Goal: Information Seeking & Learning: Learn about a topic

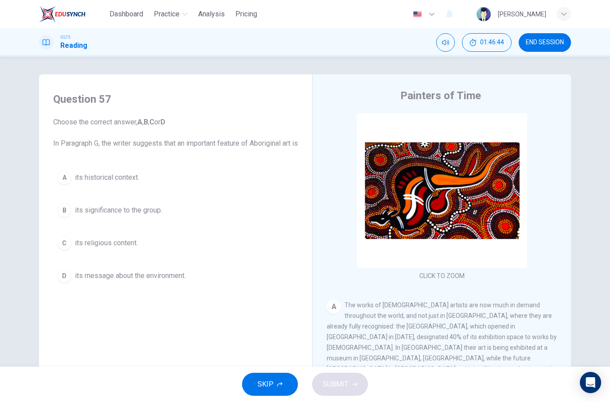
click at [358, 394] on div "SKIP SUBMIT" at bounding box center [305, 384] width 610 height 35
click at [271, 388] on span "SKIP" at bounding box center [265, 384] width 16 height 12
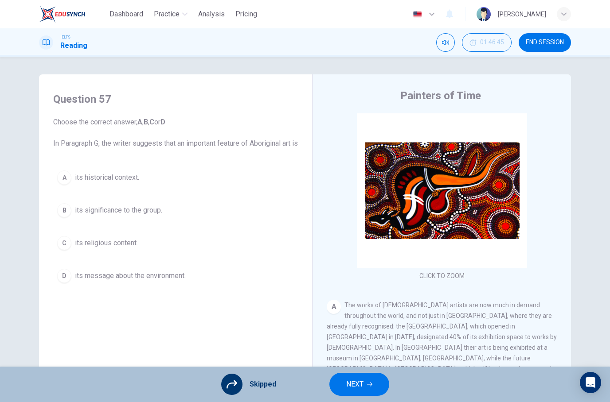
click at [364, 385] on button "NEXT" at bounding box center [359, 384] width 60 height 23
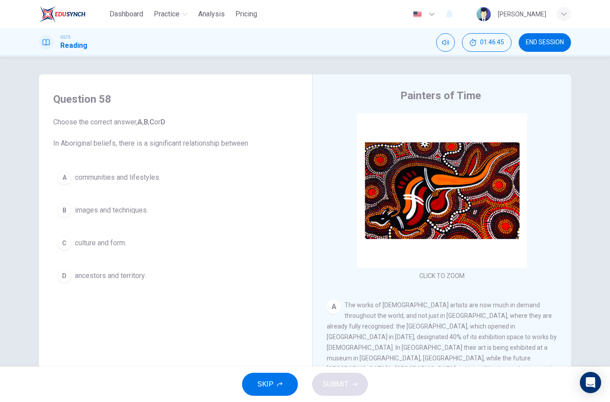
click at [558, 47] on button "END SESSION" at bounding box center [545, 42] width 52 height 19
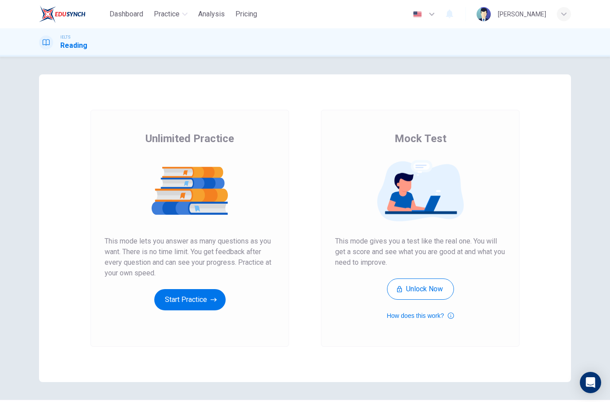
click at [176, 295] on button "Start Practice" at bounding box center [189, 299] width 71 height 21
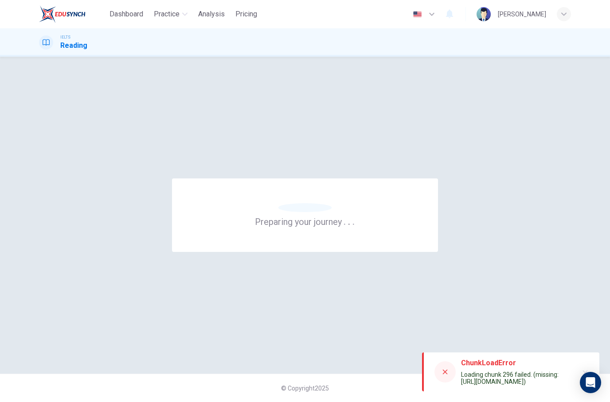
click at [444, 368] on div at bounding box center [444, 372] width 21 height 21
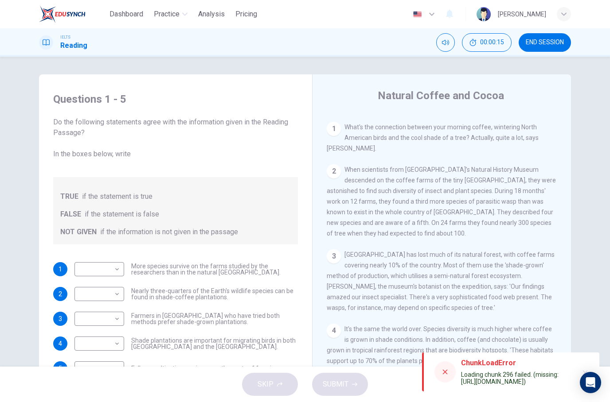
scroll to position [179, 0]
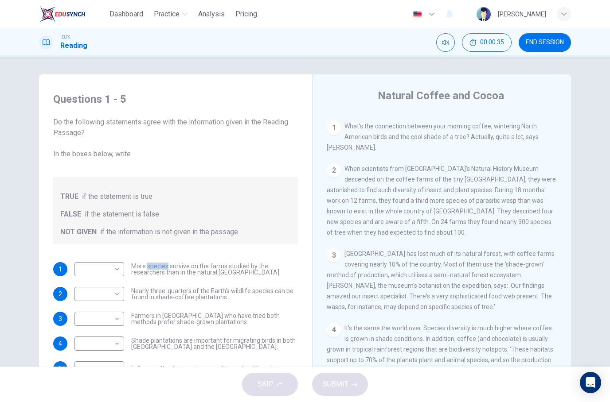
click at [38, 249] on div "Questions 1 - 5 Do the following statements agree with the information given in…" at bounding box center [305, 228] width 560 height 308
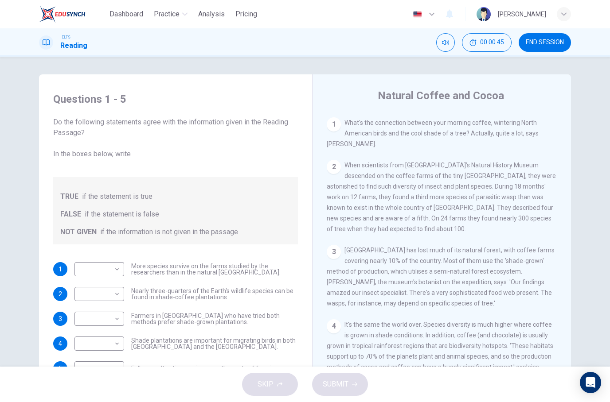
scroll to position [183, 0]
click at [567, 218] on div "CLICK TO ZOOM Click to Zoom 1 What's the connection between your morning coffee…" at bounding box center [448, 247] width 242 height 269
click at [541, 128] on div "1 What's the connection between your morning coffee, wintering North American b…" at bounding box center [442, 133] width 230 height 32
click at [586, 162] on div "Questions 1 - 5 Do the following statements agree with the information given in…" at bounding box center [305, 212] width 610 height 310
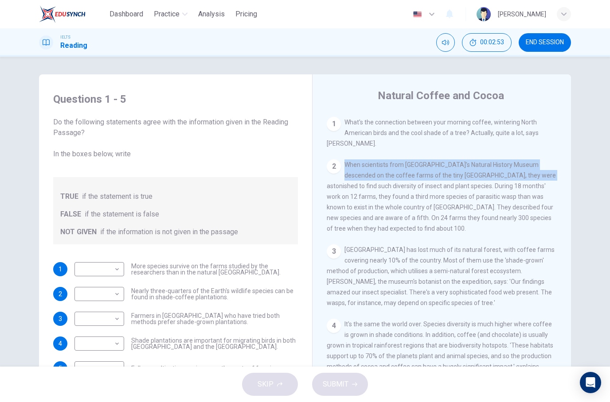
click at [585, 198] on div "Questions 1 - 5 Do the following statements agree with the information given in…" at bounding box center [305, 212] width 610 height 310
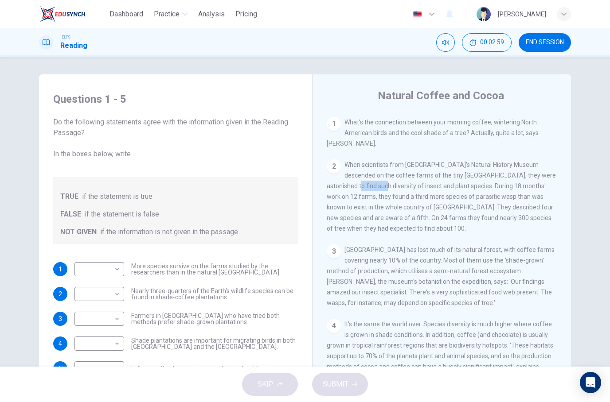
click at [581, 145] on div "Questions 1 - 5 Do the following statements agree with the information given in…" at bounding box center [305, 228] width 560 height 308
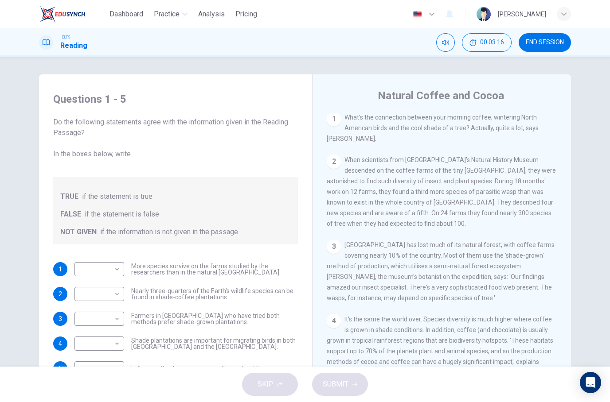
scroll to position [188, 0]
click at [491, 187] on span "When scientists from London’s Natural History Museum descended on the coffee fa…" at bounding box center [441, 191] width 229 height 71
click at [544, 243] on div "CLICK TO ZOOM Click to Zoom 1 What's the connection between your morning coffee…" at bounding box center [448, 247] width 242 height 269
click at [101, 278] on body "Dashboard Practice Analysis Pricing English en ​ Ng Zhe Zhong IELTS Reading 00:…" at bounding box center [305, 201] width 610 height 402
click at [116, 294] on li "FALSE" at bounding box center [99, 298] width 50 height 14
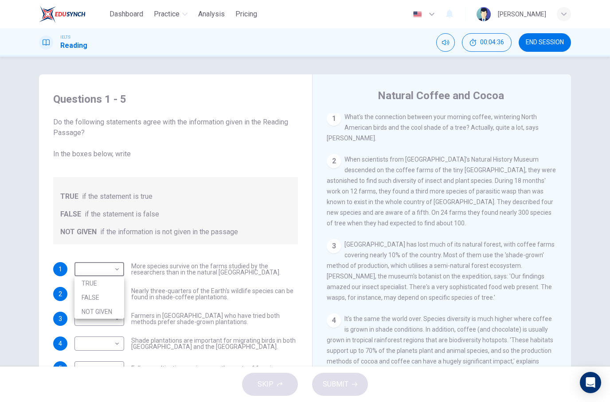
type input "FALSE"
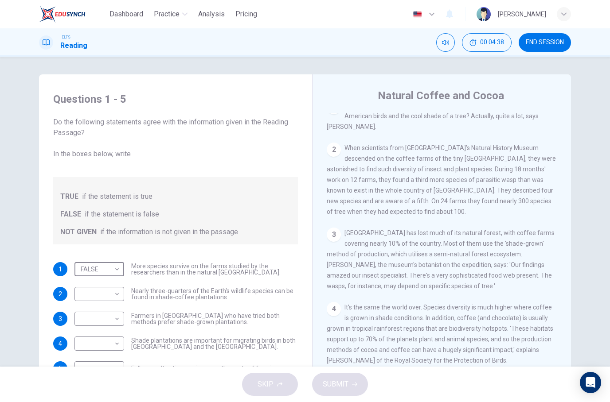
scroll to position [205, 0]
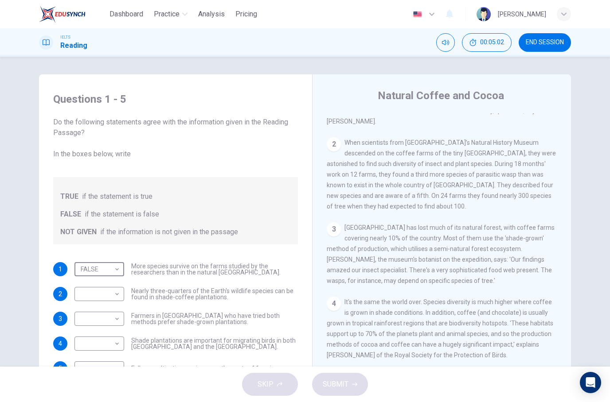
click at [331, 11] on div "Dashboard Practice Analysis Pricing English en ​ Ng Zhe Zhong" at bounding box center [305, 14] width 532 height 28
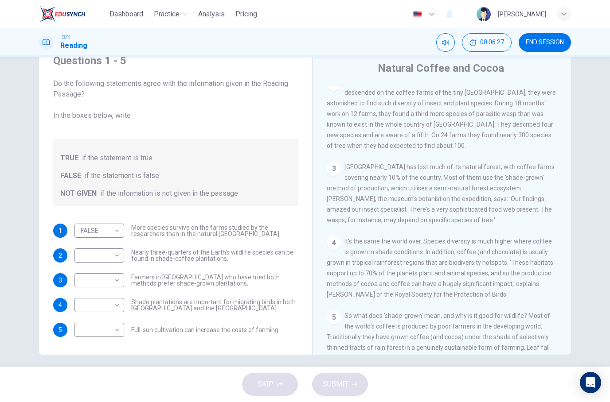
scroll to position [242, 0]
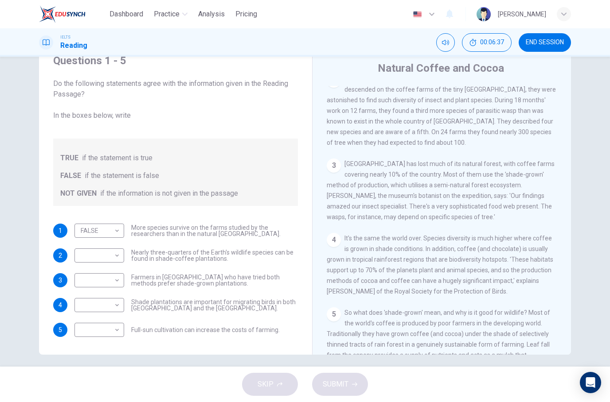
click at [579, 150] on div "Questions 1 - 5 Do the following statements agree with the information given in…" at bounding box center [305, 201] width 560 height 308
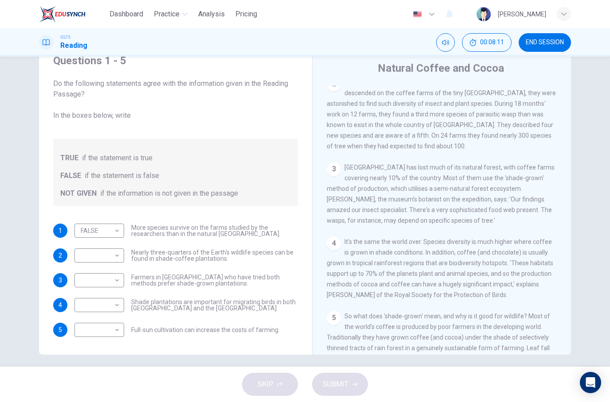
scroll to position [246, 0]
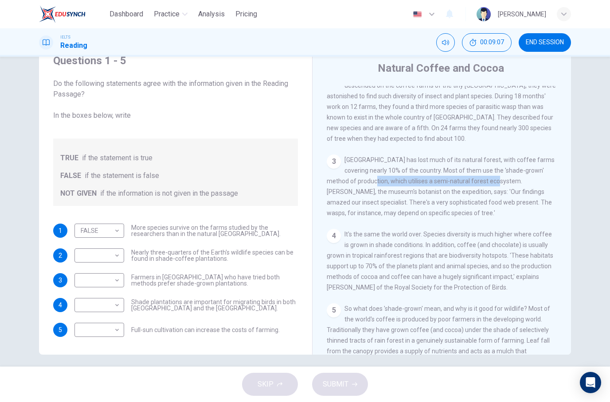
click at [503, 226] on div "CLICK TO ZOOM Click to Zoom 1 What's the connection between your morning coffee…" at bounding box center [448, 220] width 242 height 269
click at [539, 257] on div "4 It's the same the world over. Species diversity is much higher where coffee i…" at bounding box center [442, 261] width 230 height 64
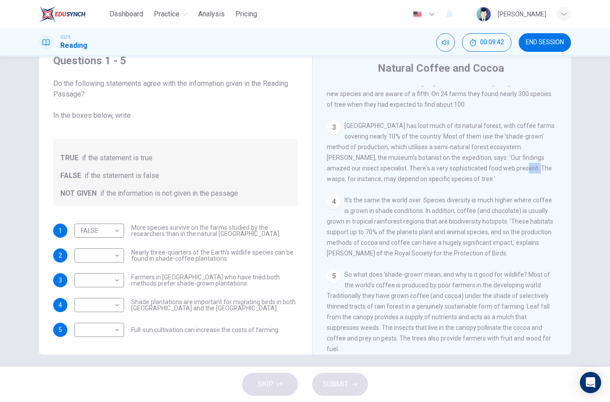
scroll to position [282, 0]
click at [109, 277] on body "Dashboard Practice Analysis Pricing English en ​ Ng Zhe Zhong IELTS Reading 00:…" at bounding box center [305, 201] width 610 height 402
click at [107, 320] on li "NOT GIVEN" at bounding box center [99, 323] width 50 height 14
type input "NOT GIVEN"
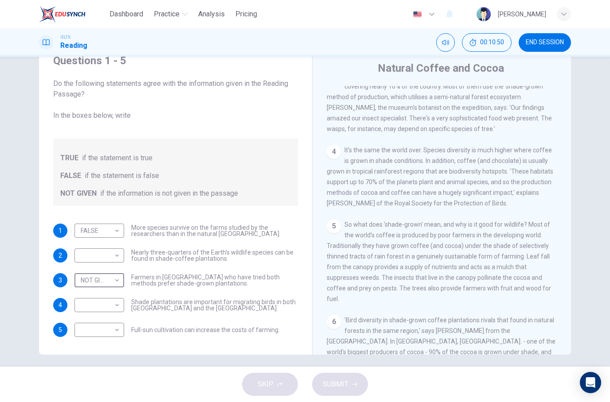
scroll to position [331, 0]
click at [416, 326] on div "6 'Bird diversity in shade-grown coffee plantations rivals that found in natura…" at bounding box center [442, 351] width 230 height 74
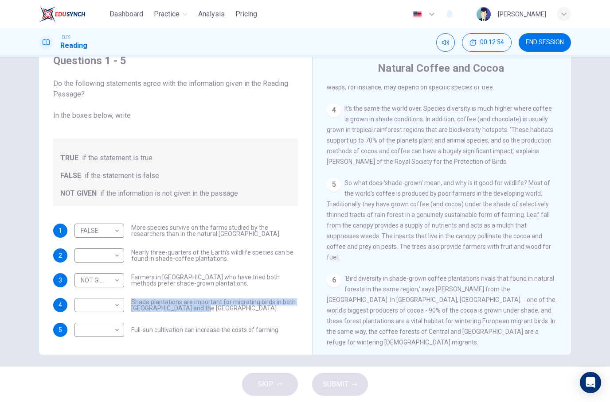
scroll to position [371, 0]
click at [465, 284] on span "'Bird diversity in shade-grown coffee plantations rivals that found in natural …" at bounding box center [441, 311] width 229 height 71
click at [102, 309] on body "Dashboard Practice Analysis Pricing English en ​ Ng Zhe Zhong IELTS Reading 00:…" at bounding box center [305, 201] width 610 height 402
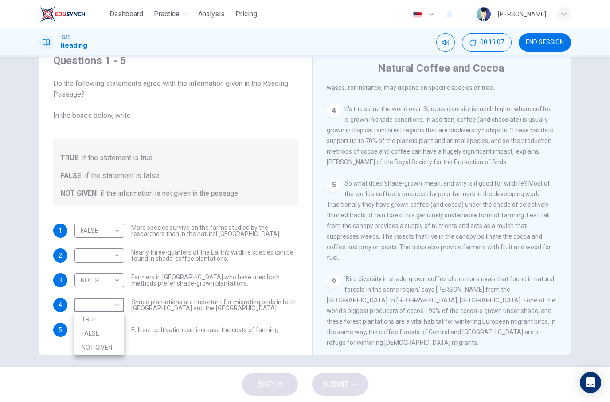
click at [110, 319] on li "TRUE" at bounding box center [99, 319] width 50 height 14
type input "TRUE"
click at [533, 250] on span "So what does 'shade-grown' mean, and why is it good for wildlife? Most of the w…" at bounding box center [439, 221] width 224 height 82
click at [588, 239] on div "Questions 1 - 5 Do the following statements agree with the information given in…" at bounding box center [305, 212] width 610 height 310
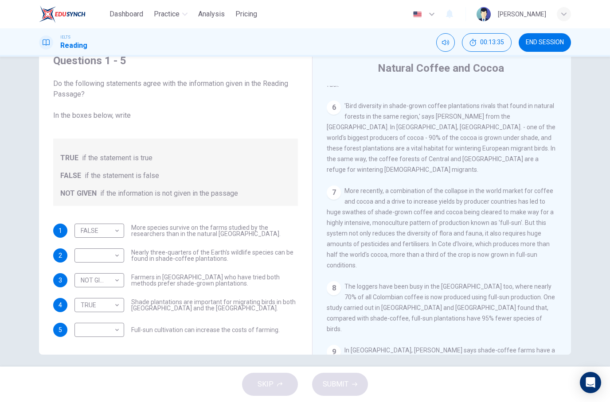
scroll to position [544, 0]
click at [593, 213] on div "Questions 1 - 5 Do the following statements agree with the information given in…" at bounding box center [305, 212] width 610 height 310
click at [354, 228] on span "More recently, a combination of the collapse in the world market for coffee and…" at bounding box center [440, 229] width 227 height 82
click at [572, 239] on div "Questions 1 - 5 Do the following statements agree with the information given in…" at bounding box center [305, 201] width 560 height 308
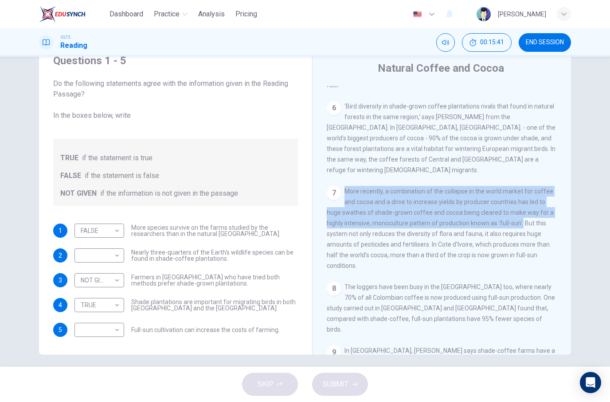
click at [591, 248] on div "Questions 1 - 5 Do the following statements agree with the information given in…" at bounding box center [305, 212] width 610 height 310
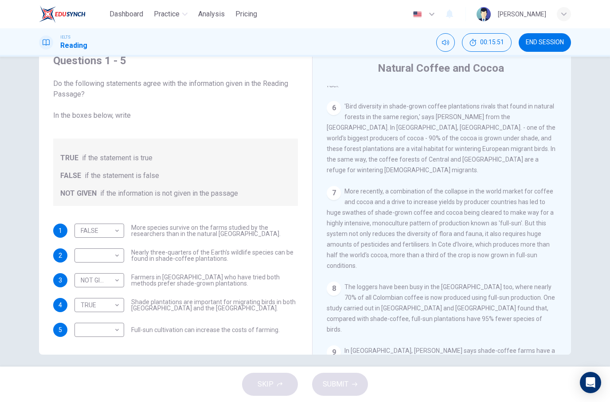
click at [104, 334] on body "Dashboard Practice Analysis Pricing English en ​ Ng Zhe Zhong IELTS Reading 00:…" at bounding box center [305, 201] width 610 height 402
click at [106, 374] on li "NOT GIVEN" at bounding box center [99, 373] width 50 height 14
type input "NOT GIVEN"
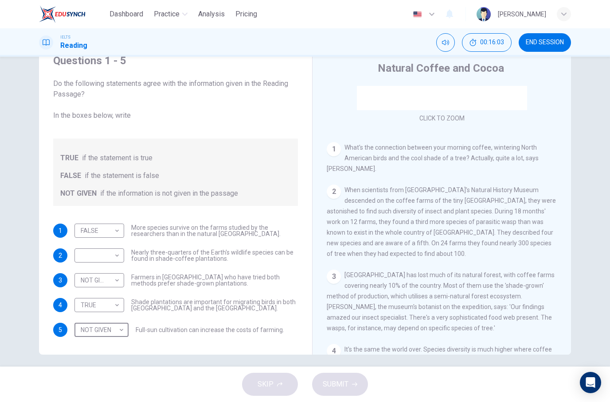
scroll to position [131, 0]
click at [603, 183] on div "Questions 1 - 5 Do the following statements agree with the information given in…" at bounding box center [305, 212] width 610 height 310
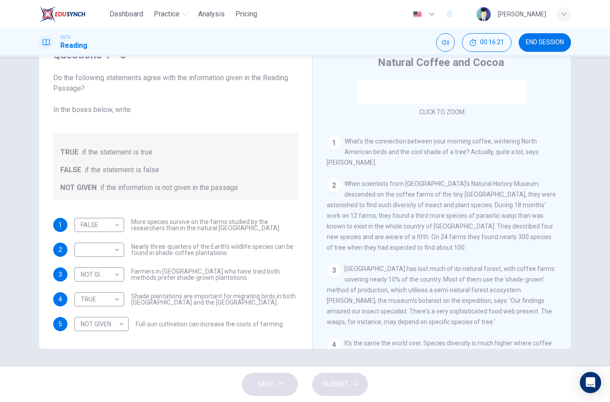
scroll to position [33, 0]
click at [113, 247] on body "Dashboard Practice Analysis Pricing English en ​ Ng Zhe Zhong IELTS Reading 00:…" at bounding box center [305, 201] width 610 height 402
click at [112, 289] on li "NOT GIVEN" at bounding box center [99, 292] width 50 height 14
type input "NOT GIVEN"
click at [351, 381] on button "SUBMIT" at bounding box center [340, 384] width 56 height 23
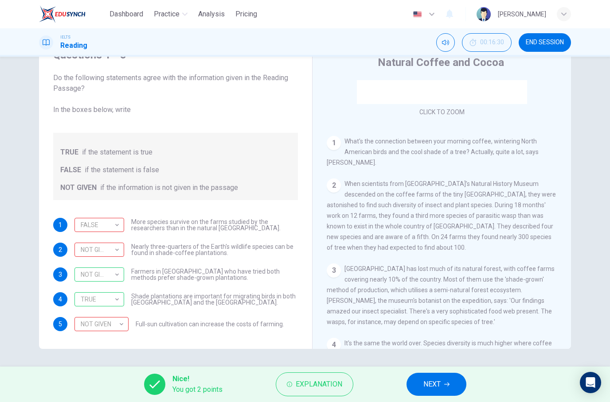
click at [128, 325] on div "NOT GIVEN NOT GIVEN ​" at bounding box center [101, 324] width 54 height 14
click at [115, 329] on div "NOT GIVEN" at bounding box center [99, 324] width 51 height 25
click at [93, 226] on div "FALSE" at bounding box center [97, 225] width 47 height 25
click at [578, 167] on div "Questions 1 - 5 Do the following statements agree with the information given in…" at bounding box center [305, 195] width 560 height 308
click at [445, 380] on button "NEXT" at bounding box center [436, 384] width 60 height 23
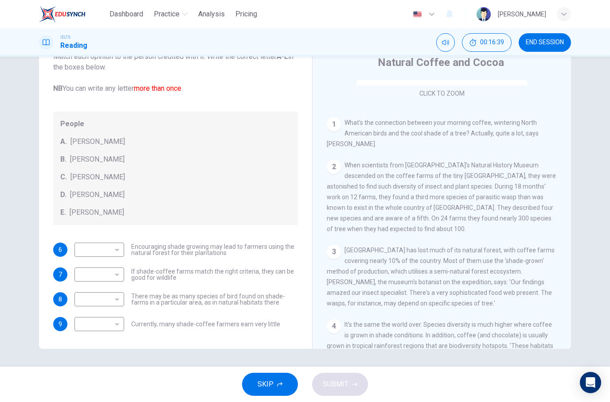
scroll to position [157, 0]
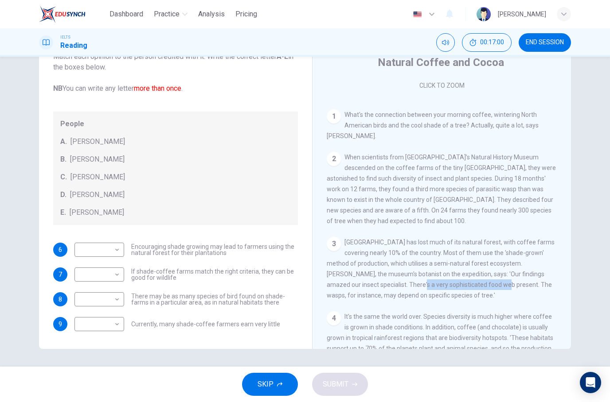
click at [608, 218] on div "Questions 6 - 9 Look at the following opinions and the list of people below. Ma…" at bounding box center [305, 212] width 610 height 310
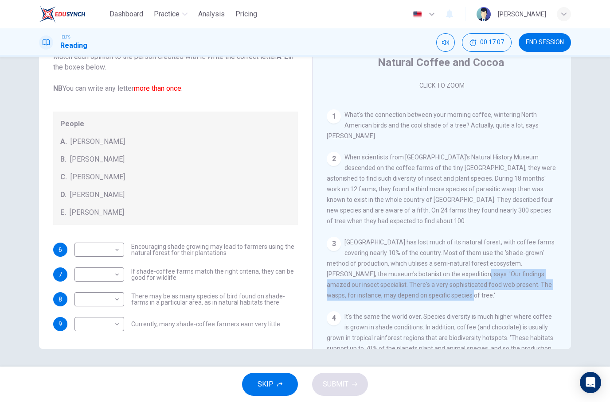
click at [566, 204] on div "CLICK TO ZOOM Click to Zoom 1 What's the connection between your morning coffee…" at bounding box center [448, 214] width 242 height 269
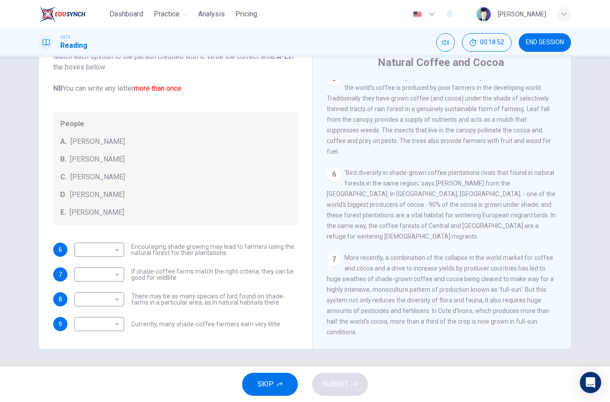
scroll to position [472, 0]
click at [349, 261] on span "More recently, a combination of the collapse in the world market for coffee and…" at bounding box center [440, 295] width 227 height 82
click at [103, 300] on body "Dashboard Practice Analysis Pricing English en ​ Ng Zhe Zhong IELTS Reading 00:…" at bounding box center [305, 201] width 610 height 402
click at [106, 346] on li "C" at bounding box center [99, 342] width 50 height 14
type input "C"
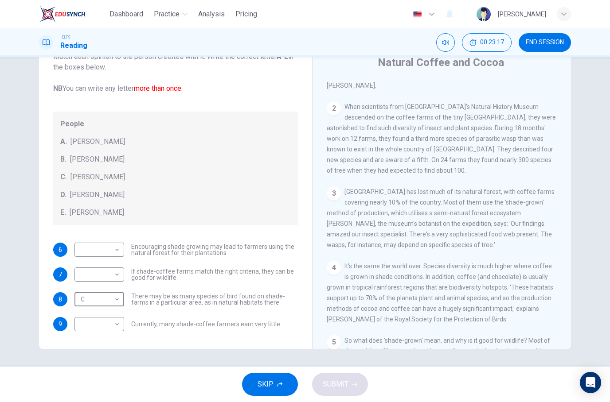
scroll to position [210, 0]
click at [113, 255] on body "Dashboard Practice Analysis Pricing English en ​ Ng Zhe Zhong IELTS Reading 00:…" at bounding box center [305, 201] width 610 height 402
click at [107, 283] on li "B" at bounding box center [99, 278] width 50 height 14
type input "B"
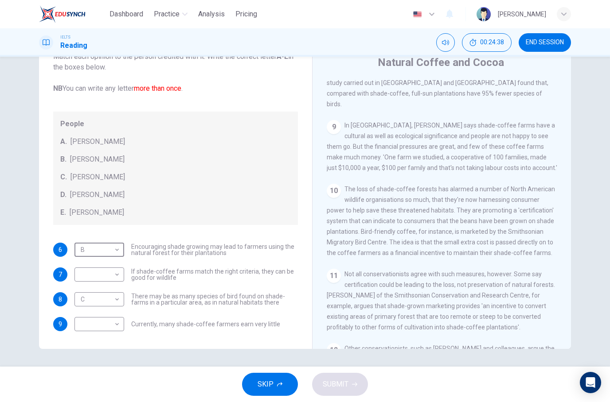
scroll to position [763, 0]
click at [605, 294] on div "Questions 6 - 9 Look at the following opinions and the list of people below. Ma…" at bounding box center [305, 212] width 610 height 310
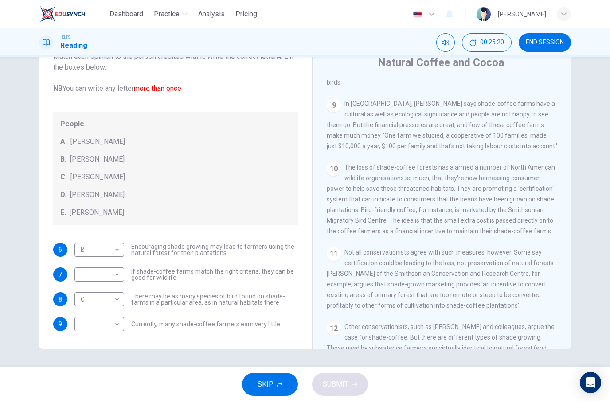
scroll to position [786, 0]
click at [491, 275] on div "11 Not all conservationists agree with such measures, however. Some say certifi…" at bounding box center [442, 278] width 230 height 64
click at [473, 281] on span "Not all conservationists agree with such measures, however. Some say certificat…" at bounding box center [441, 278] width 228 height 60
click at [602, 220] on div "Questions 6 - 9 Look at the following opinions and the list of people below. Ma…" at bounding box center [305, 212] width 610 height 310
click at [444, 275] on div "11 Not all conservationists agree with such measures, however. Some say certifi…" at bounding box center [442, 278] width 230 height 64
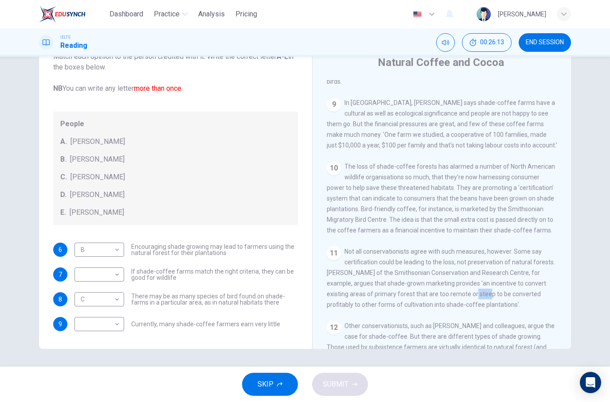
click at [532, 229] on div "10 The loss of shade-coffee forests has alarmed a number of North American wild…" at bounding box center [442, 198] width 230 height 74
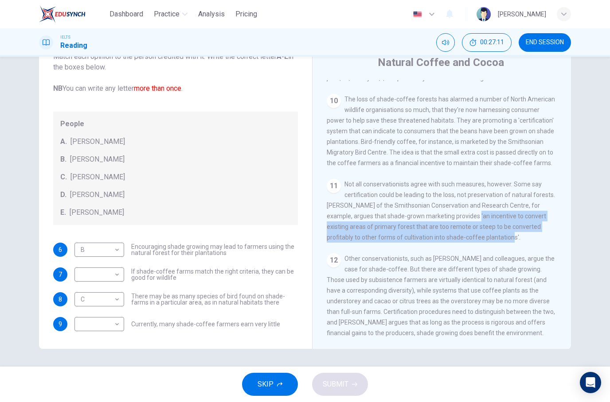
scroll to position [854, 0]
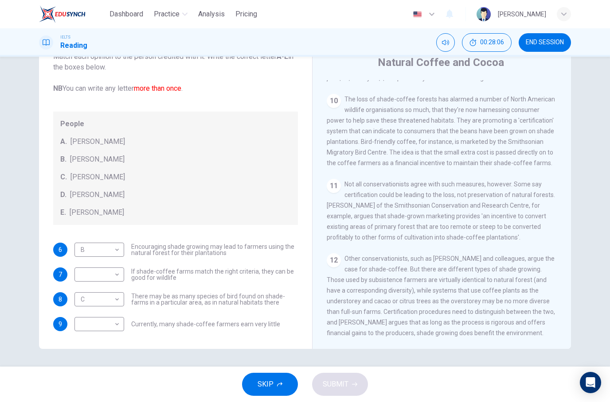
click at [91, 324] on body "Dashboard Practice Analysis Pricing English en ​ Ng Zhe Zhong IELTS Reading 00:…" at bounding box center [305, 201] width 610 height 402
click at [82, 380] on li "D" at bounding box center [99, 374] width 50 height 14
click at [82, 320] on body "Dashboard Practice Analysis Pricing English en ​ Ng Zhe Zhong IELTS Reading 00:…" at bounding box center [305, 201] width 610 height 402
click at [86, 384] on li "E" at bounding box center [99, 388] width 50 height 14
type input "E"
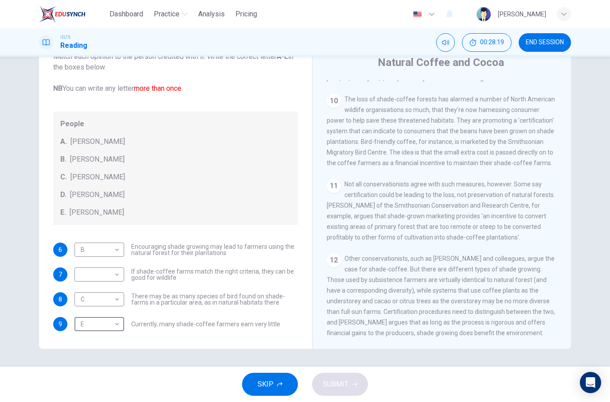
click at [91, 274] on body "Dashboard Practice Analysis Pricing English en ​ Ng Zhe Zhong IELTS Reading 00:…" at bounding box center [305, 201] width 610 height 402
click at [92, 344] on li "E" at bounding box center [99, 346] width 50 height 14
type input "E"
click at [82, 332] on body "Dashboard Practice Analysis Pricing English en ​ Ng Zhe Zhong IELTS Reading 00:…" at bounding box center [305, 201] width 610 height 402
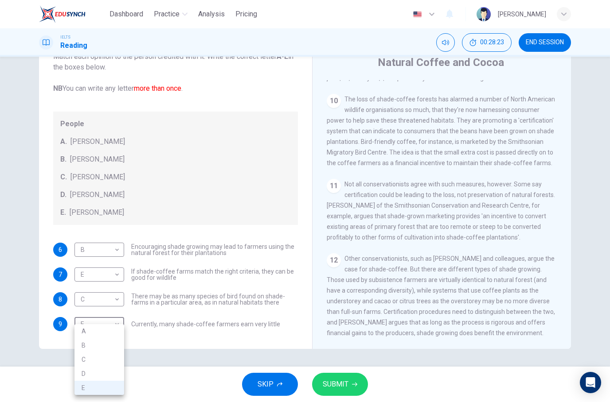
click at [87, 372] on li "D" at bounding box center [99, 374] width 50 height 14
type input "D"
click at [347, 386] on span "SUBMIT" at bounding box center [336, 384] width 26 height 12
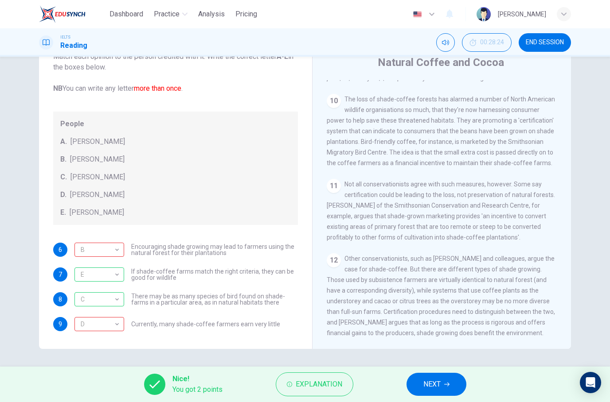
click at [98, 260] on div "B" at bounding box center [97, 250] width 47 height 25
click at [96, 204] on div "People A. Alex Munroe B. Paul Donald C. Robert Rice D. John Rappole E. Stacey P…" at bounding box center [175, 168] width 245 height 113
click at [62, 331] on div "9" at bounding box center [60, 324] width 14 height 14
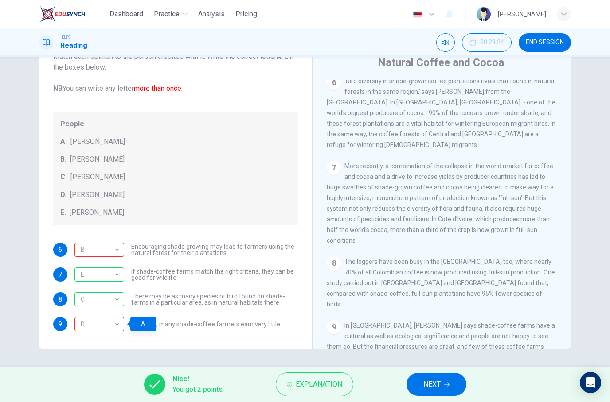
scroll to position [564, 0]
click at [443, 391] on button "NEXT" at bounding box center [436, 384] width 60 height 23
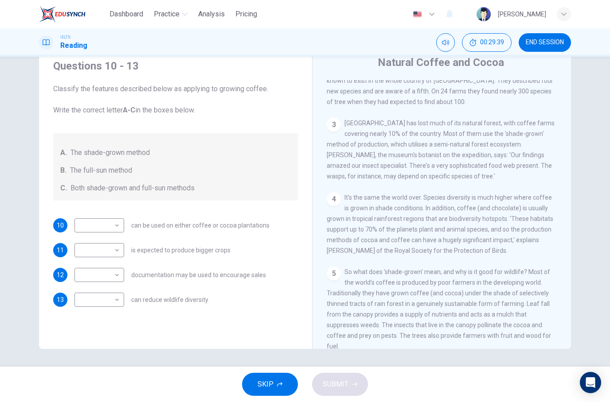
scroll to position [277, 0]
click at [100, 217] on body "Dashboard Practice Analysis Pricing English en ​ Ng Zhe Zhong IELTS Reading 00:…" at bounding box center [305, 201] width 610 height 402
click at [112, 235] on li "A" at bounding box center [99, 240] width 50 height 14
type input "A"
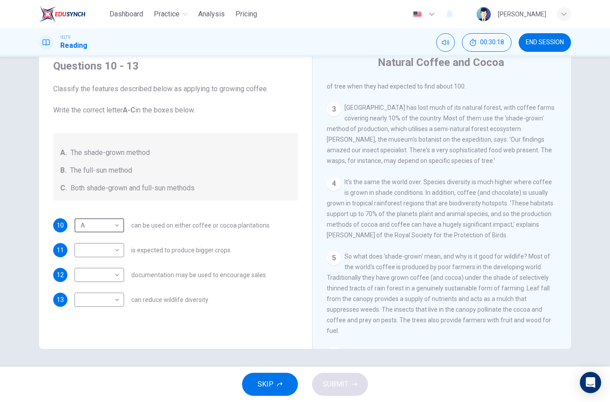
scroll to position [293, 0]
click at [586, 210] on div "Questions 10 - 13 Classify the features described below as applying to growing …" at bounding box center [305, 212] width 610 height 310
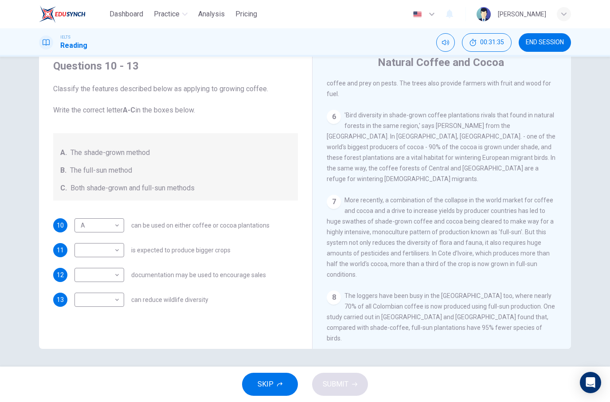
scroll to position [530, 0]
click at [117, 301] on body "Dashboard Practice Analysis Pricing English en ​ Ng Zhe Zhong IELTS Reading 00:…" at bounding box center [305, 201] width 610 height 402
click at [106, 328] on li "B" at bounding box center [99, 328] width 50 height 14
type input "B"
click at [101, 247] on body "Dashboard Practice Analysis Pricing English en ​ Ng Zhe Zhong IELTS Reading 00:…" at bounding box center [305, 201] width 610 height 402
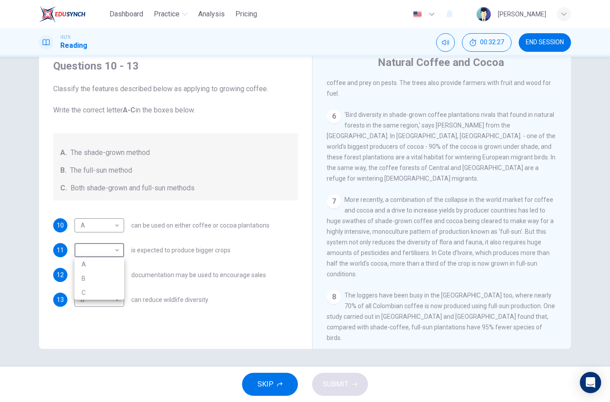
click at [109, 293] on li "C" at bounding box center [99, 293] width 50 height 14
type input "C"
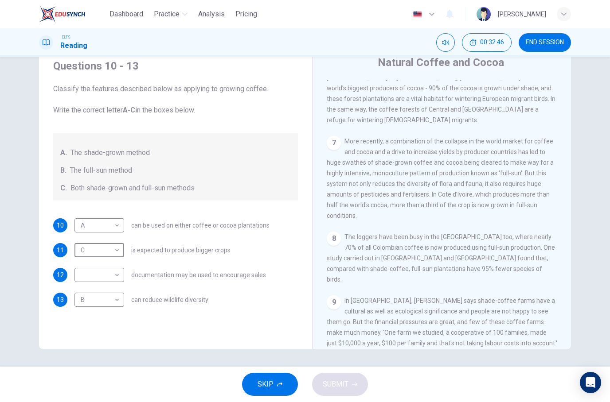
scroll to position [591, 0]
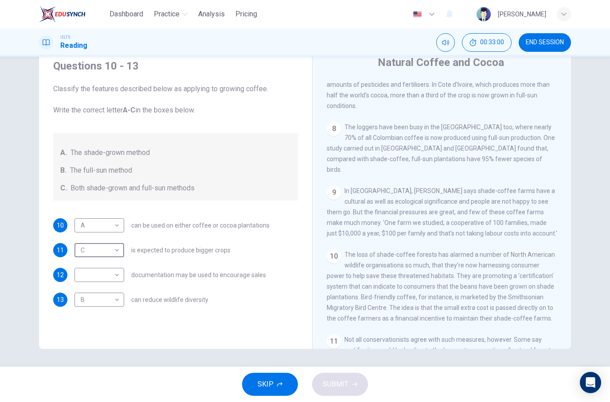
click at [119, 263] on body "Dashboard Practice Analysis Pricing English en ​ Ng Zhe Zhong IELTS Reading 00:…" at bounding box center [305, 201] width 610 height 402
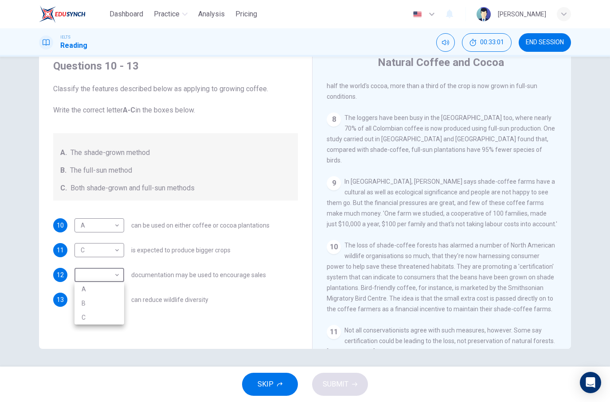
scroll to position [708, 0]
click at [108, 301] on li "B" at bounding box center [99, 303] width 50 height 14
type input "B"
click at [347, 389] on span "SUBMIT" at bounding box center [336, 384] width 26 height 12
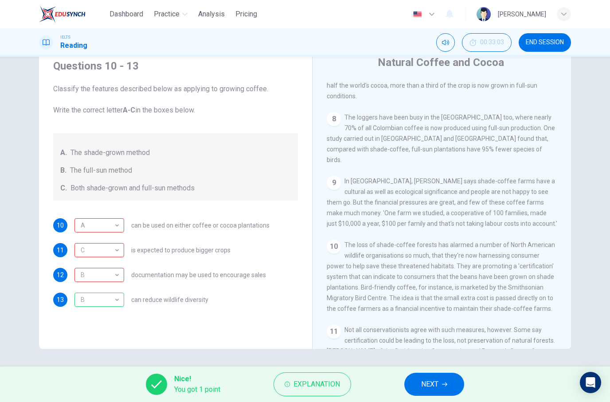
click at [98, 234] on div "A" at bounding box center [97, 225] width 47 height 25
click at [205, 322] on div "Questions 10 - 13 Classify the features described below as applying to growing …" at bounding box center [175, 199] width 259 height 299
click at [106, 245] on div "C" at bounding box center [97, 250] width 47 height 25
click at [197, 325] on div "Questions 10 - 13 Classify the features described below as applying to growing …" at bounding box center [175, 199] width 259 height 299
click at [107, 275] on div "B" at bounding box center [97, 275] width 47 height 25
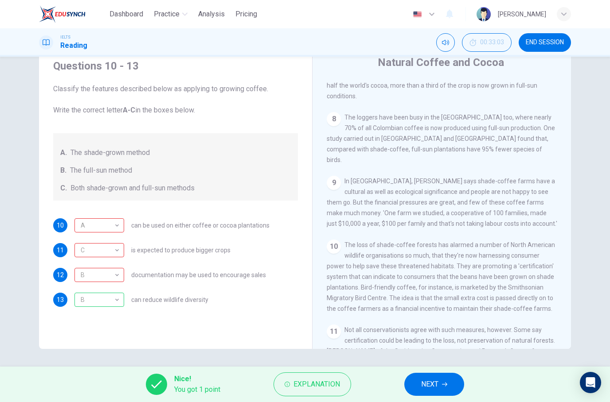
click at [107, 240] on div "C" at bounding box center [97, 250] width 47 height 25
click at [110, 235] on div "A" at bounding box center [97, 225] width 47 height 25
click at [144, 336] on div "Questions 10 - 13 Classify the features described below as applying to growing …" at bounding box center [175, 199] width 259 height 299
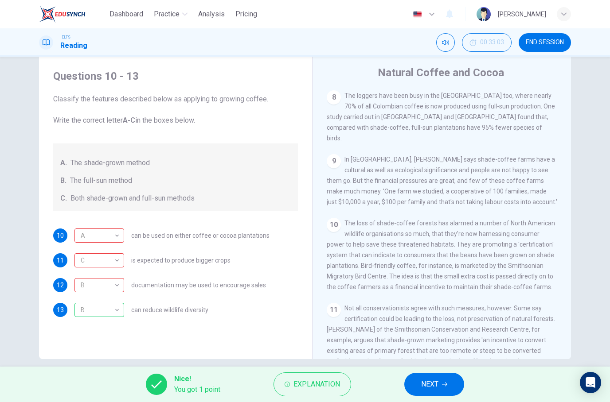
scroll to position [764, 0]
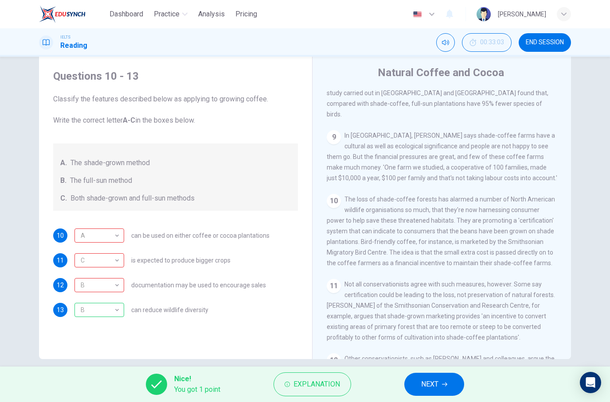
click at [424, 379] on span "NEXT" at bounding box center [429, 384] width 17 height 12
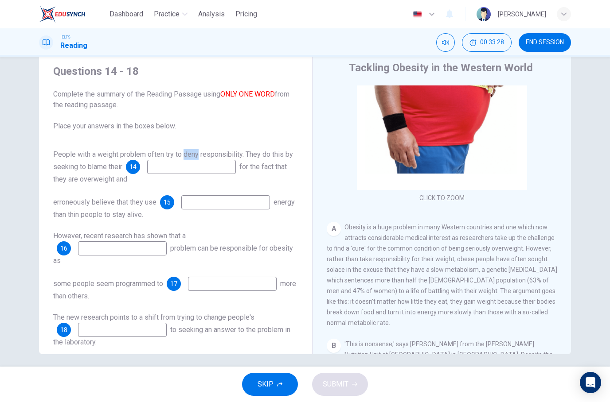
scroll to position [51, 0]
click at [573, 144] on div "Questions 14 - 18 Complete the summary of the Reading Passage using ONLY ONE WO…" at bounding box center [305, 201] width 560 height 308
click at [605, 164] on div "Questions 14 - 18 Complete the summary of the Reading Passage using ONLY ONE WO…" at bounding box center [305, 212] width 610 height 310
click at [203, 160] on input at bounding box center [191, 167] width 89 height 14
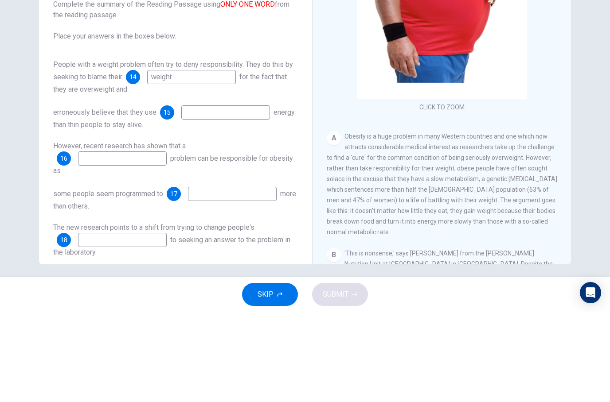
type input "weight"
click at [574, 87] on div "Questions 14 - 18 Complete the summary of the Reading Passage using ONLY ONE WO…" at bounding box center [305, 201] width 560 height 308
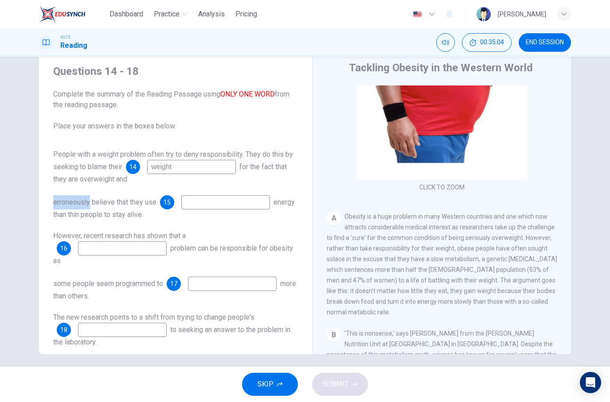
scroll to position [61, 0]
click at [591, 258] on div "Questions 14 - 18 Complete the summary of the Reading Passage using ONLY ONE WO…" at bounding box center [305, 212] width 610 height 310
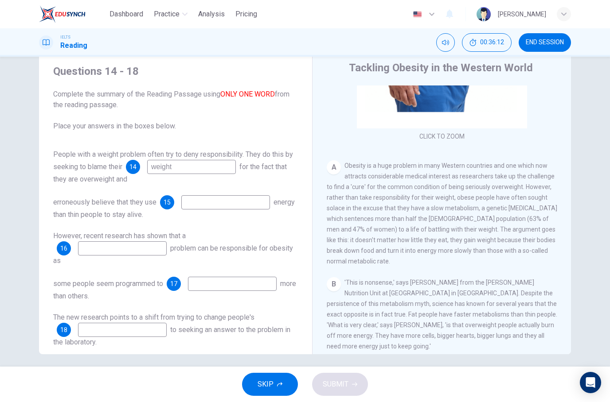
scroll to position [112, 0]
click at [562, 270] on div "CLICK TO ZOOM Click to Zoom A Obesity is a huge problem in many Western countri…" at bounding box center [448, 220] width 242 height 269
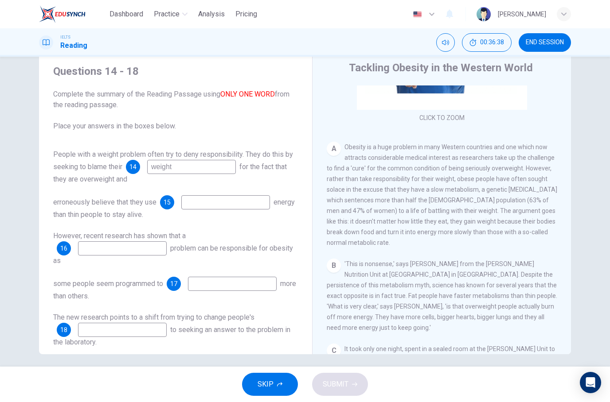
scroll to position [131, 0]
click at [574, 254] on div "Questions 14 - 18 Complete the summary of the Reading Passage using ONLY ONE WO…" at bounding box center [305, 201] width 560 height 308
click at [587, 202] on div "Questions 14 - 18 Complete the summary of the Reading Passage using ONLY ONE WO…" at bounding box center [305, 212] width 610 height 310
click at [142, 210] on div "erroneously believe that they use 15 energy than thin people to stay alive." at bounding box center [175, 207] width 245 height 25
click at [320, 113] on div "Tackling Obesity in the Western World CLICK TO ZOOM Click to Zoom A Obesity is …" at bounding box center [441, 208] width 259 height 322
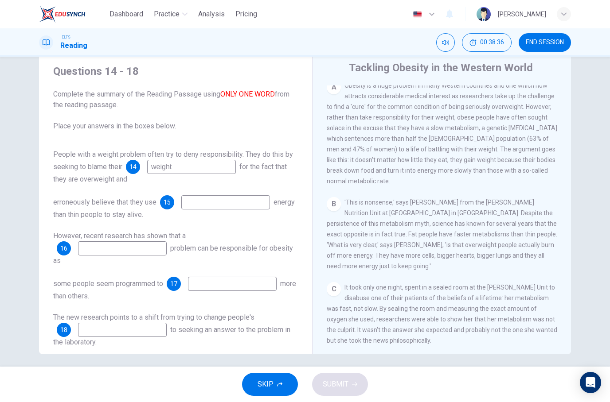
scroll to position [195, 0]
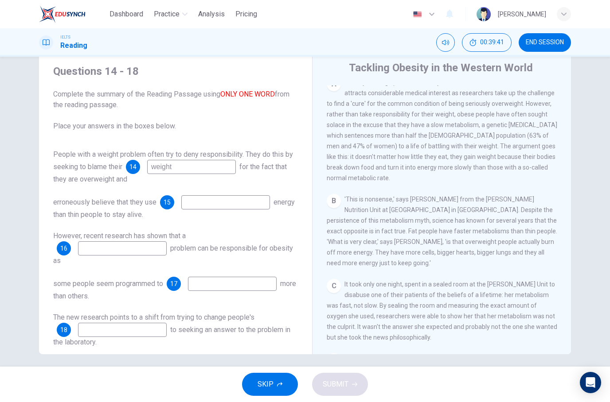
click at [236, 208] on input at bounding box center [225, 202] width 89 height 14
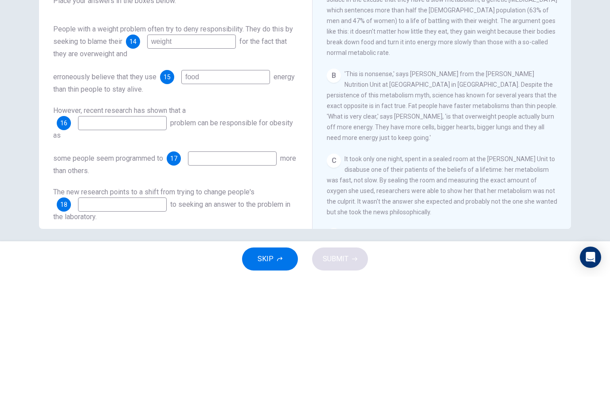
type input "food"
click at [584, 107] on div "Questions 14 - 18 Complete the summary of the Reading Passage using ONLY ONE WO…" at bounding box center [305, 201] width 560 height 308
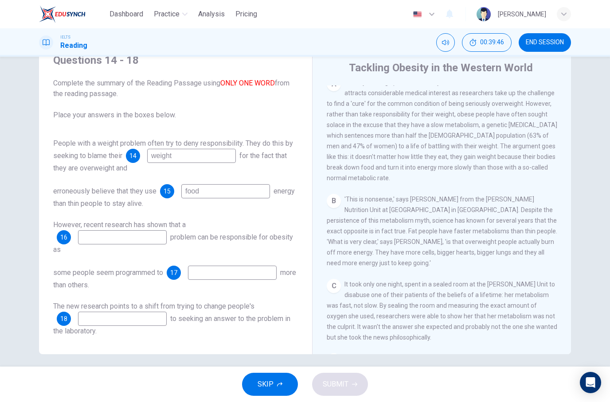
scroll to position [11, 0]
click at [555, 227] on div "B 'This is nonsense,' says Dr. Susan Jebb from the Dunn Nutrition Unit at Cambr…" at bounding box center [442, 231] width 230 height 74
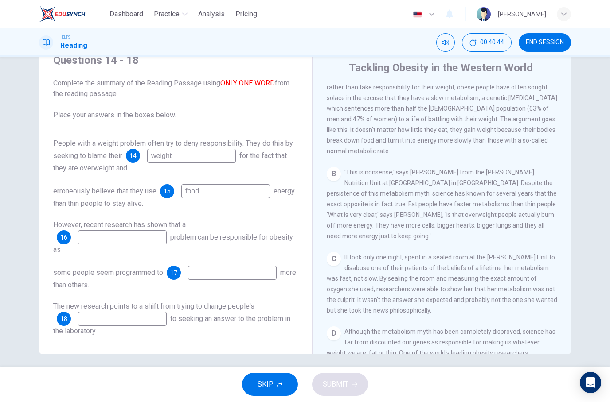
scroll to position [222, 0]
click at [592, 310] on div "Questions 14 - 18 Complete the summary of the Reading Passage using ONLY ONE WO…" at bounding box center [305, 212] width 610 height 310
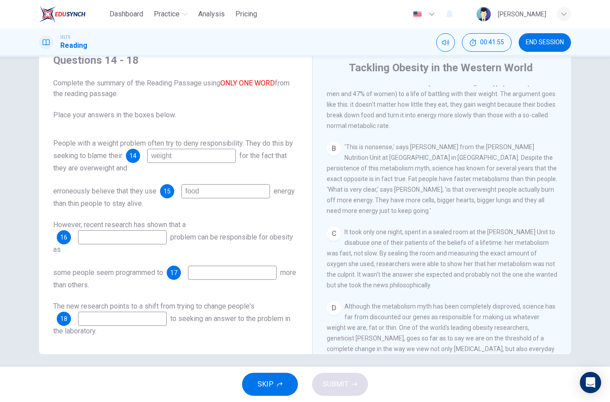
click at [142, 234] on input at bounding box center [122, 237] width 89 height 14
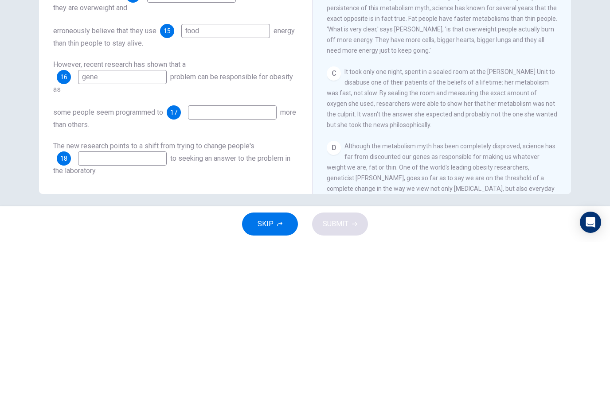
type input "gene"
click at [595, 92] on div "Questions 14 - 18 Complete the summary of the Reading Passage using ONLY ONE WO…" at bounding box center [305, 212] width 610 height 310
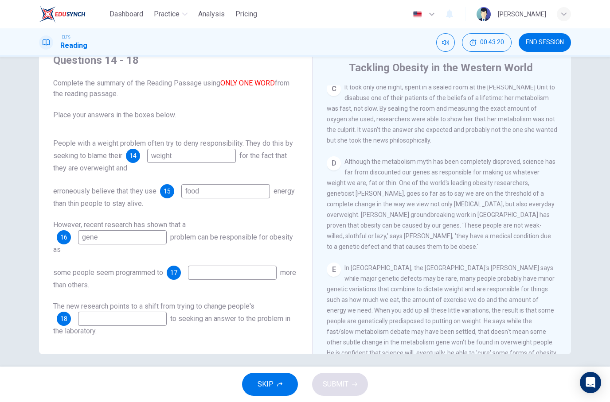
scroll to position [393, 0]
click at [242, 277] on input at bounding box center [232, 273] width 89 height 14
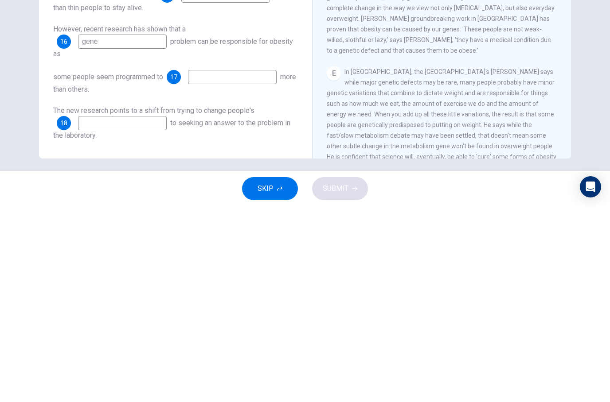
click at [269, 315] on span "to seeking an answer to the problem in the laboratory." at bounding box center [171, 325] width 237 height 21
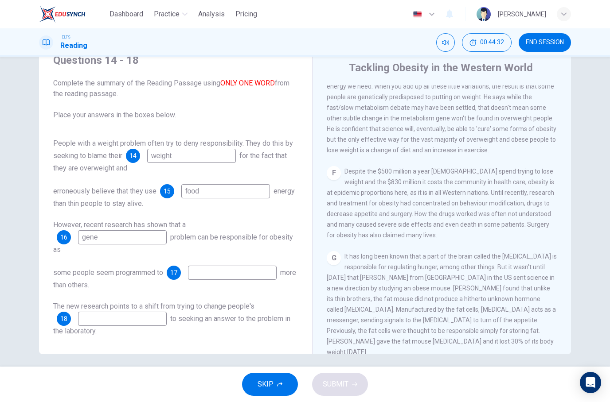
scroll to position [616, 0]
click at [544, 241] on div "F Despite the $500 million a year Australians spend trying to lose weight and t…" at bounding box center [442, 204] width 230 height 74
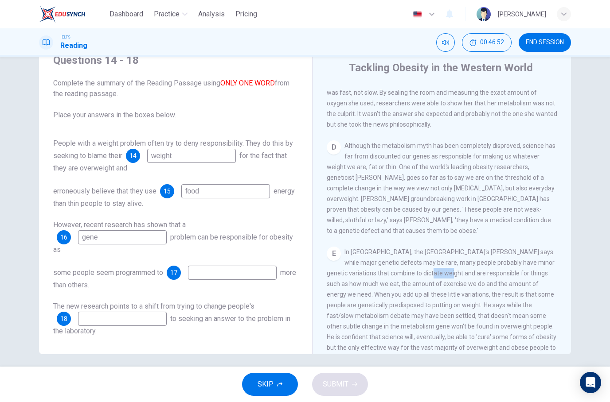
scroll to position [409, 0]
click at [579, 293] on div "Questions 14 - 18 Complete the summary of the Reading Passage using ONLY ONE WO…" at bounding box center [305, 201] width 560 height 308
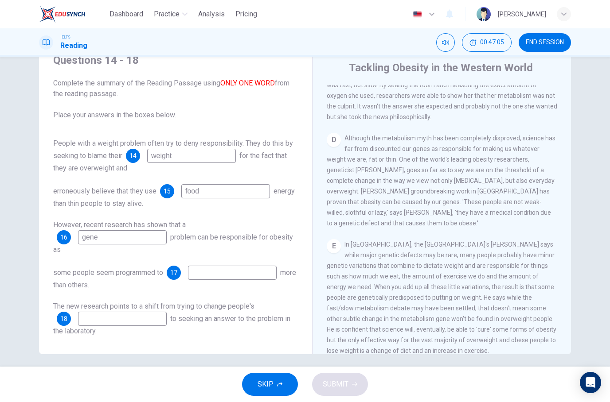
scroll to position [416, 0]
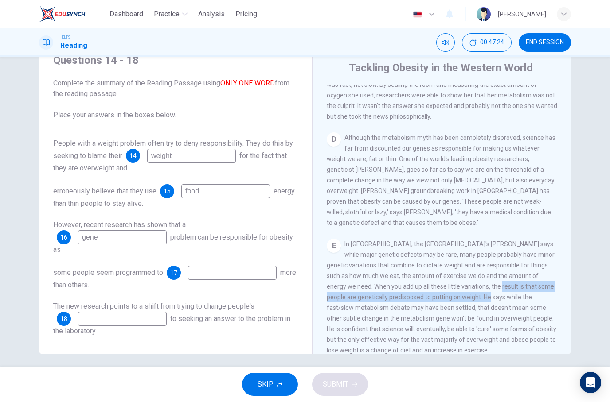
click at [577, 324] on div "Questions 14 - 18 Complete the summary of the Reading Passage using ONLY ONE WO…" at bounding box center [305, 201] width 560 height 308
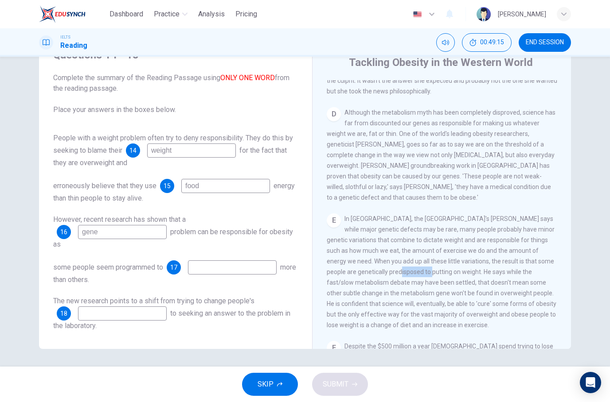
scroll to position [439, 0]
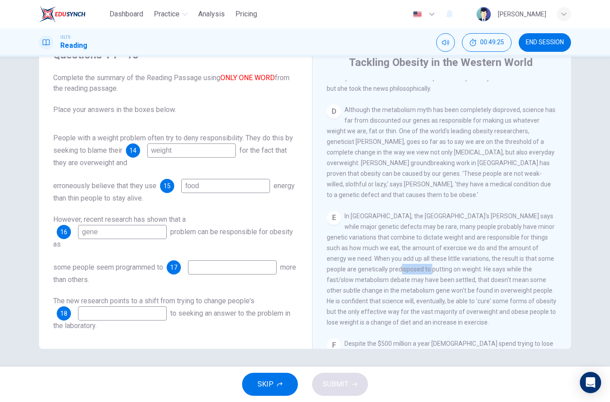
click at [562, 161] on div "CLICK TO ZOOM Click to Zoom A Obesity is a huge problem in many Western countri…" at bounding box center [448, 214] width 242 height 269
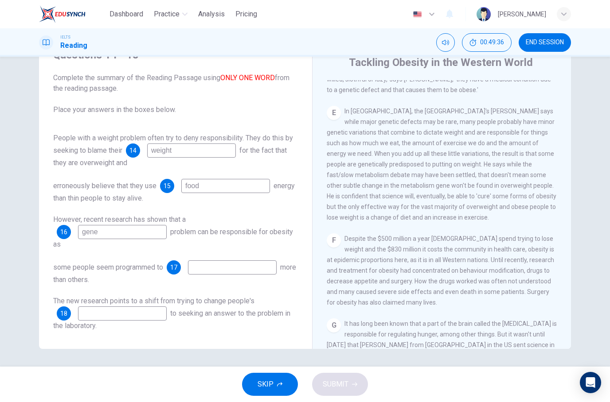
scroll to position [545, 0]
click at [412, 193] on span "In Australia, the University of Sydney's Professor Ian Caterson says while majo…" at bounding box center [442, 163] width 230 height 113
click at [277, 293] on div "People with a weight problem often try to deny responsibility. They do this by …" at bounding box center [175, 232] width 245 height 199
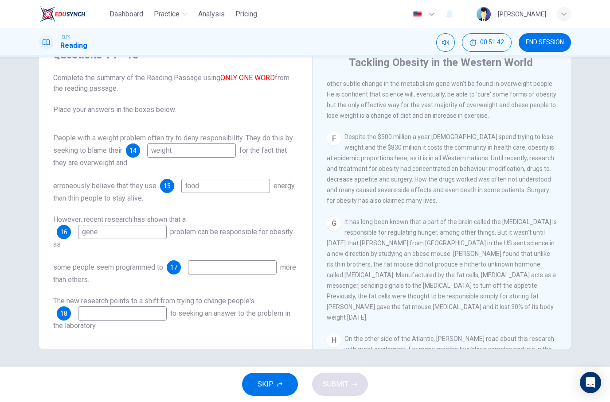
scroll to position [650, 0]
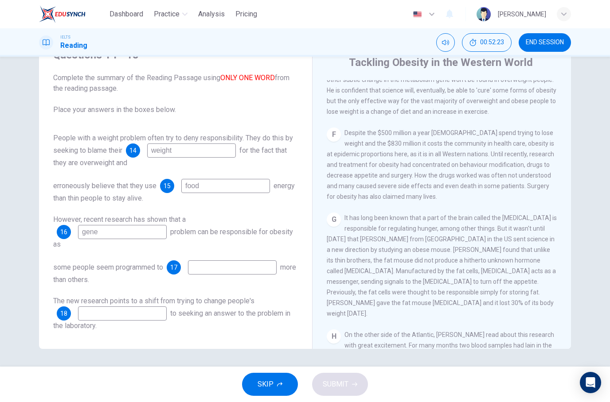
click at [138, 320] on input at bounding box center [122, 314] width 89 height 14
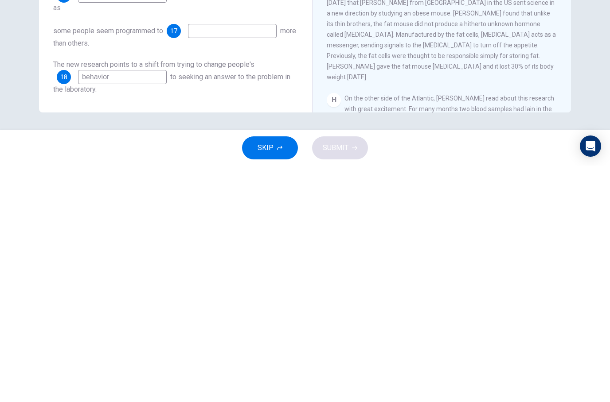
type input "behavior"
click at [531, 213] on div "G It has long been known that a part of the brain called the hypothalamus is re…" at bounding box center [442, 266] width 230 height 106
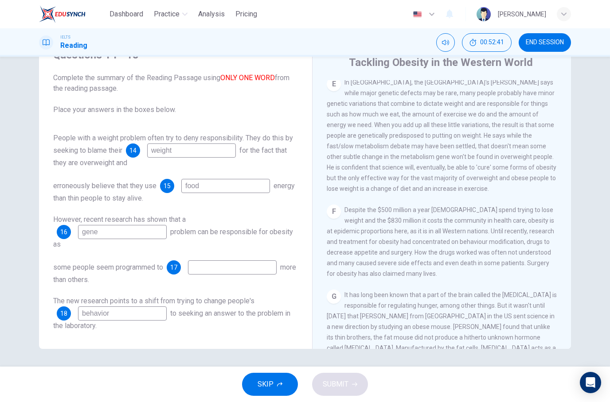
scroll to position [565, 0]
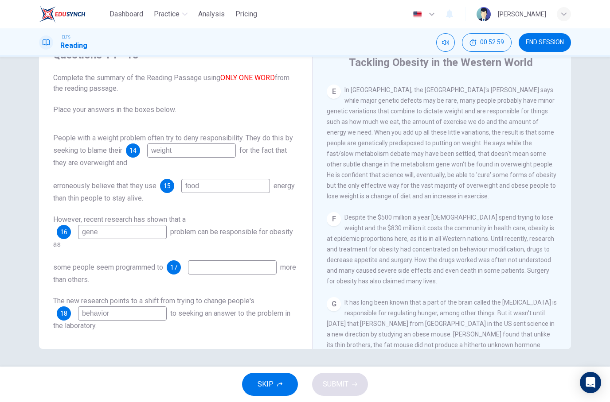
click at [243, 262] on input at bounding box center [232, 268] width 89 height 14
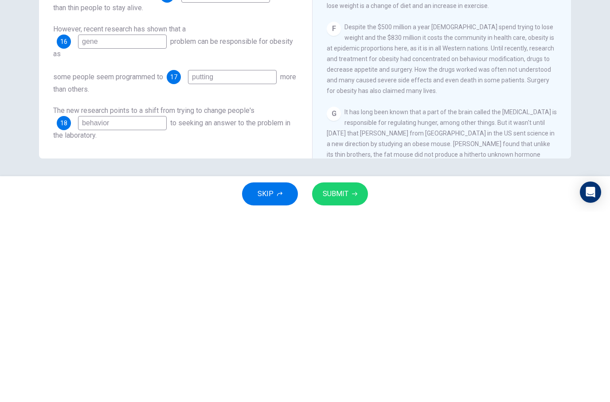
type input "putting"
click at [566, 102] on div "CLICK TO ZOOM Click to Zoom A Obesity is a huge problem in many Western countri…" at bounding box center [448, 214] width 242 height 269
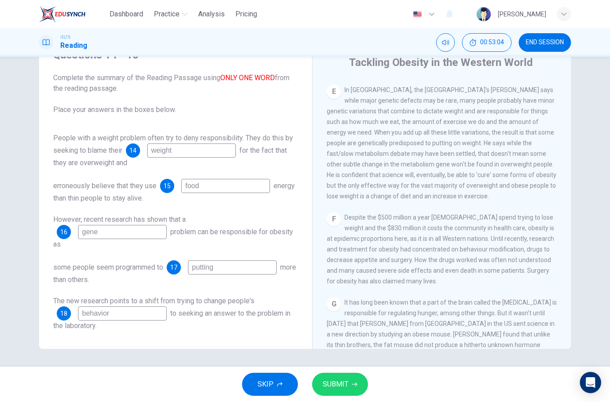
click at [352, 384] on icon "button" at bounding box center [354, 384] width 5 height 5
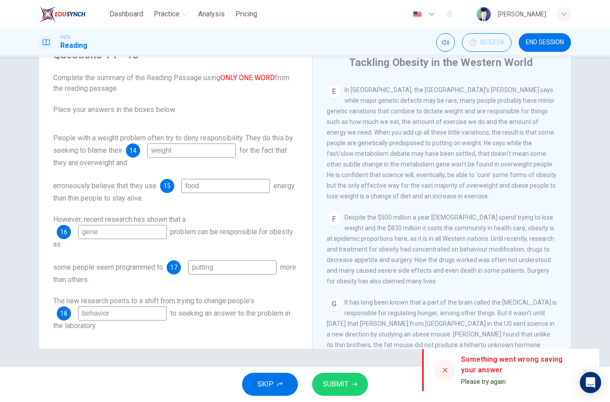
click at [337, 383] on span "SUBMIT" at bounding box center [336, 384] width 26 height 12
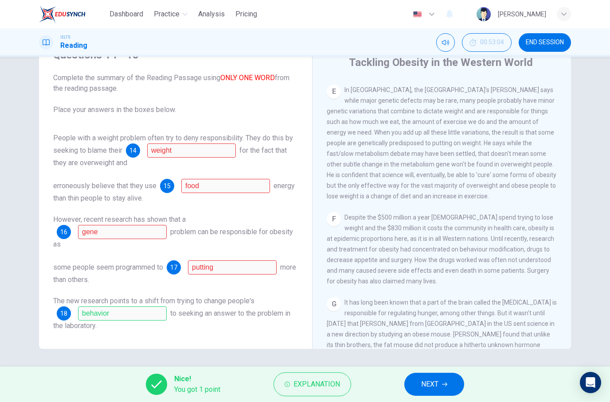
click at [191, 158] on div "People with a weight problem often try to deny responsibility. They do this by …" at bounding box center [175, 150] width 245 height 35
click at [139, 153] on div "14" at bounding box center [133, 151] width 14 height 14
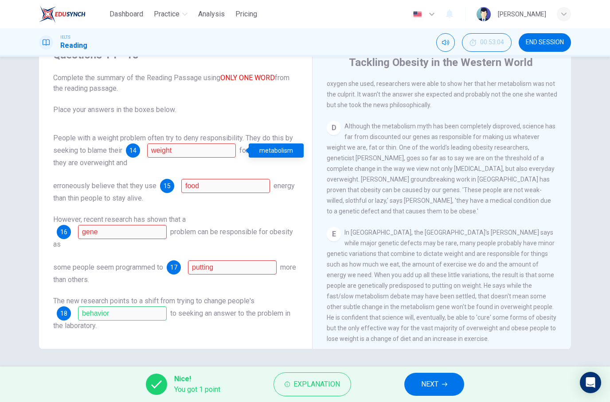
scroll to position [421, 0]
click at [31, 192] on div "Questions 14 - 18 Complete the summary of the Reading Passage using ONLY ONE WO…" at bounding box center [305, 195] width 560 height 308
click at [171, 190] on div "15" at bounding box center [167, 186] width 14 height 14
click at [171, 185] on span "15" at bounding box center [167, 186] width 7 height 6
click at [129, 149] on div "14" at bounding box center [133, 151] width 14 height 14
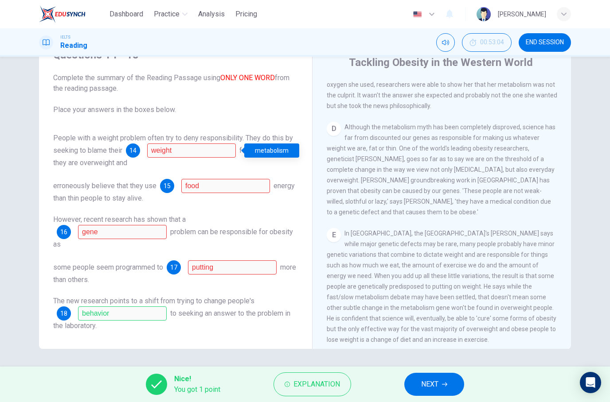
click at [596, 85] on div "Questions 14 - 18 Complete the summary of the Reading Passage using ONLY ONE WO…" at bounding box center [305, 212] width 610 height 310
click at [571, 91] on div "Questions 14 - 18 Complete the summary of the Reading Passage using ONLY ONE WO…" at bounding box center [305, 195] width 560 height 308
click at [176, 183] on div "15 food" at bounding box center [215, 186] width 110 height 14
click at [169, 191] on div "15" at bounding box center [167, 186] width 14 height 14
click at [165, 191] on div "15" at bounding box center [167, 186] width 14 height 14
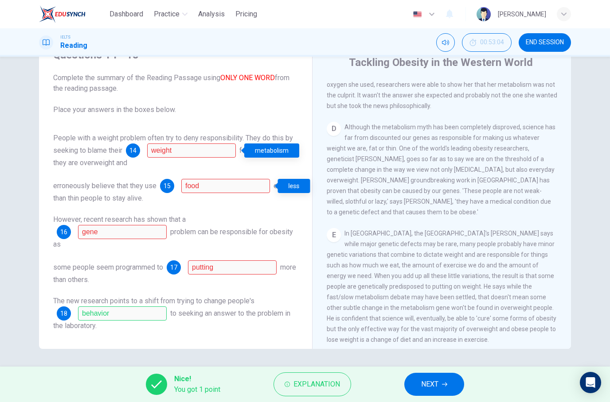
click at [58, 231] on div "16" at bounding box center [64, 232] width 14 height 14
click at [172, 263] on div "17" at bounding box center [174, 268] width 14 height 14
click at [93, 254] on div "People with a weight problem often try to deny responsibility. They do this by …" at bounding box center [175, 232] width 245 height 199
click at [443, 376] on button "NEXT" at bounding box center [434, 384] width 60 height 23
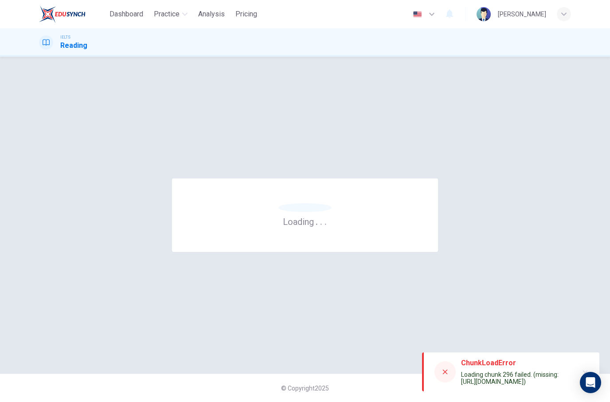
click at [440, 369] on div at bounding box center [444, 372] width 21 height 21
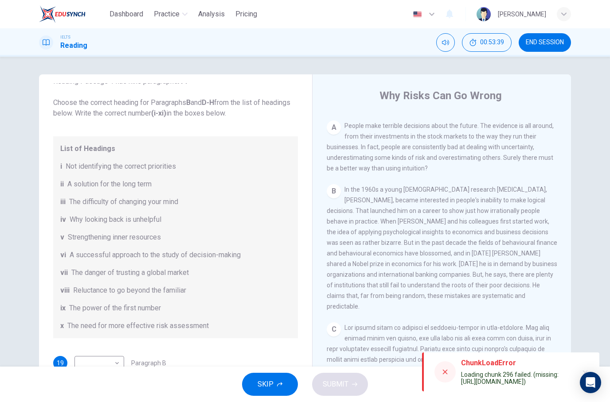
scroll to position [42, 0]
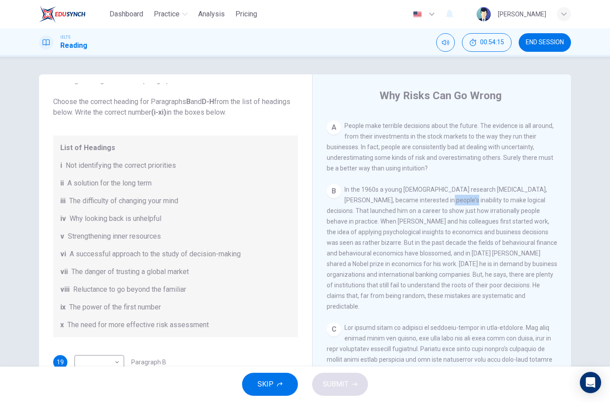
click at [441, 210] on div "B In the 1960s a young American research psychologist, Daniel Kahneman, became …" at bounding box center [442, 248] width 230 height 128
click at [545, 121] on div "A People make terrible decisions about the future. The evidence is all around, …" at bounding box center [442, 147] width 230 height 53
click at [598, 191] on div "Questions 19 - 24 Reading Passage 1 has nine paragraphs A-I Choose the correct …" at bounding box center [305, 212] width 610 height 310
click at [338, 251] on span "In the 1960s a young American research psychologist, Daniel Kahneman, became in…" at bounding box center [442, 248] width 230 height 124
click at [334, 248] on span "In the 1960s a young American research psychologist, Daniel Kahneman, became in…" at bounding box center [442, 248] width 230 height 124
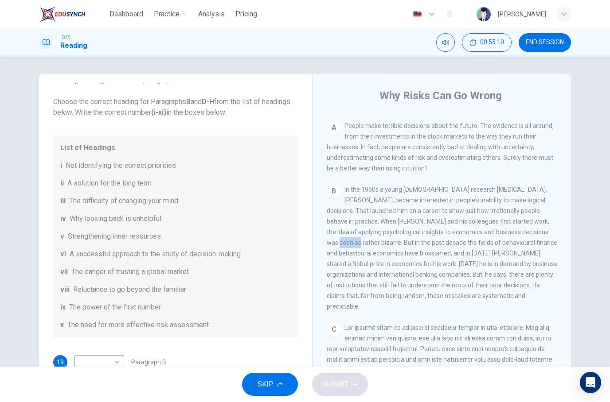
click at [406, 244] on span "In the 1960s a young American research psychologist, Daniel Kahneman, became in…" at bounding box center [442, 248] width 230 height 124
click at [586, 207] on div "Questions 19 - 24 Reading Passage 1 has nine paragraphs A-I Choose the correct …" at bounding box center [305, 212] width 610 height 310
click at [569, 222] on div "Why Risks Can Go Wrong CLICK TO ZOOM Click to Zoom A People make terrible decis…" at bounding box center [441, 235] width 259 height 322
click at [490, 281] on span "In the 1960s a young American research psychologist, Daniel Kahneman, became in…" at bounding box center [442, 248] width 230 height 124
click at [591, 171] on div "Questions 19 - 24 Reading Passage 1 has nine paragraphs A-I Choose the correct …" at bounding box center [305, 212] width 610 height 310
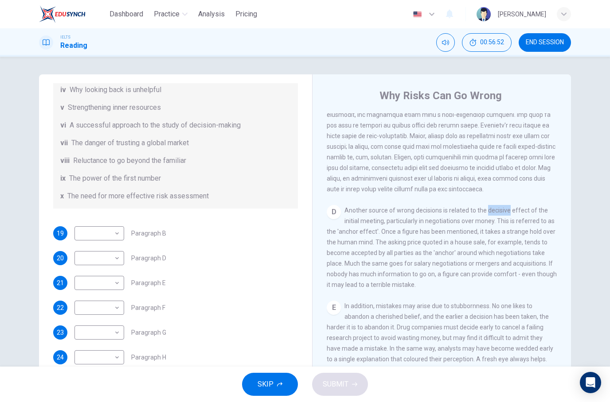
scroll to position [171, 0]
click at [493, 275] on div "D Another source of wrong decisions is related to the decisive effect of the in…" at bounding box center [442, 247] width 230 height 85
click at [583, 192] on div "Questions 19 - 24 Reading Passage 1 has nine paragraphs A-I Choose the correct …" at bounding box center [305, 228] width 560 height 308
click at [557, 209] on div "D Another source of wrong decisions is related to the decisive effect of the in…" at bounding box center [442, 247] width 230 height 85
click at [577, 190] on div "Questions 19 - 24 Reading Passage 1 has nine paragraphs A-I Choose the correct …" at bounding box center [305, 228] width 560 height 308
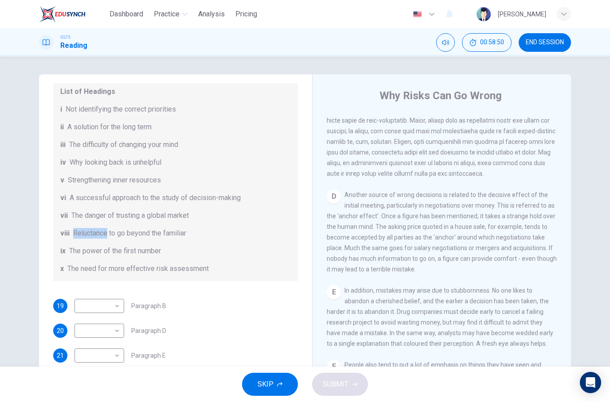
scroll to position [476, 0]
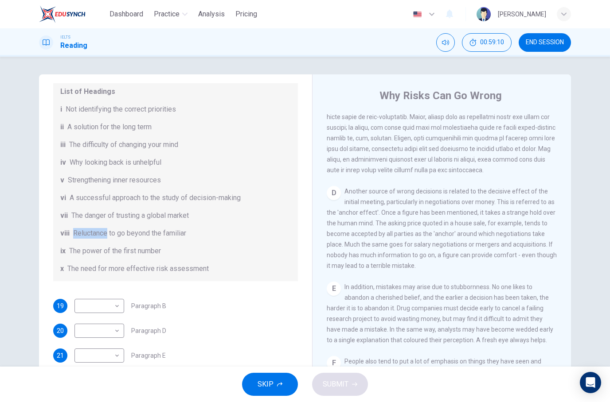
click at [506, 226] on span "Another source of wrong decisions is related to the decisive effect of the init…" at bounding box center [442, 229] width 230 height 82
click at [591, 147] on div "Questions 19 - 24 Reading Passage 1 has nine paragraphs A-I Choose the correct …" at bounding box center [305, 212] width 610 height 310
click at [83, 323] on body "Dashboard Practice Analysis Pricing English en ​ Ng Zhe Zhong IELTS Reading 01:…" at bounding box center [305, 201] width 610 height 402
click at [84, 260] on li "i" at bounding box center [99, 261] width 50 height 14
type input "i"
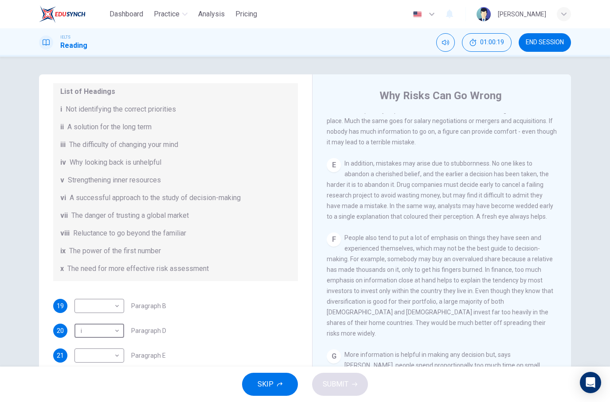
scroll to position [605, 0]
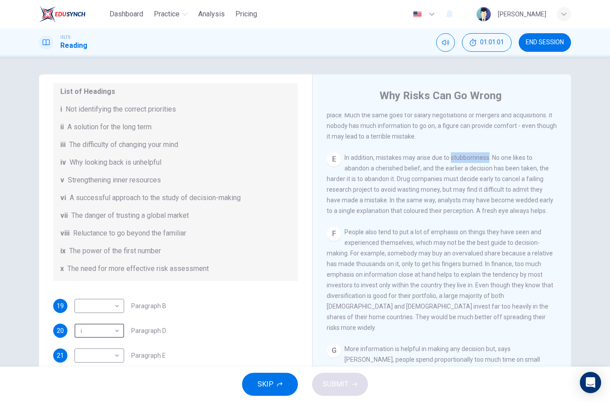
click at [577, 147] on div "Questions 19 - 24 Reading Passage 1 has nine paragraphs A-I Choose the correct …" at bounding box center [305, 228] width 560 height 308
click at [590, 92] on div "Questions 19 - 24 Reading Passage 1 has nine paragraphs A-I Choose the correct …" at bounding box center [305, 212] width 610 height 310
click at [587, 236] on div "Questions 19 - 24 Reading Passage 1 has nine paragraphs A-I Choose the correct …" at bounding box center [305, 212] width 610 height 310
click at [574, 191] on div "Questions 19 - 24 Reading Passage 1 has nine paragraphs A-I Choose the correct …" at bounding box center [305, 228] width 560 height 308
click at [591, 147] on div "Questions 19 - 24 Reading Passage 1 has nine paragraphs A-I Choose the correct …" at bounding box center [305, 212] width 610 height 310
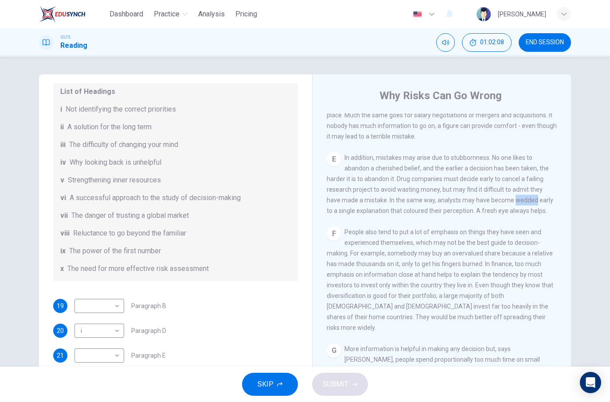
click at [589, 155] on div "Questions 19 - 24 Reading Passage 1 has nine paragraphs A-I Choose the correct …" at bounding box center [305, 212] width 610 height 310
click at [581, 173] on div "Questions 19 - 24 Reading Passage 1 has nine paragraphs A-I Choose the correct …" at bounding box center [305, 228] width 560 height 308
click at [590, 98] on div "Questions 19 - 24 Reading Passage 1 has nine paragraphs A-I Choose the correct …" at bounding box center [305, 212] width 610 height 310
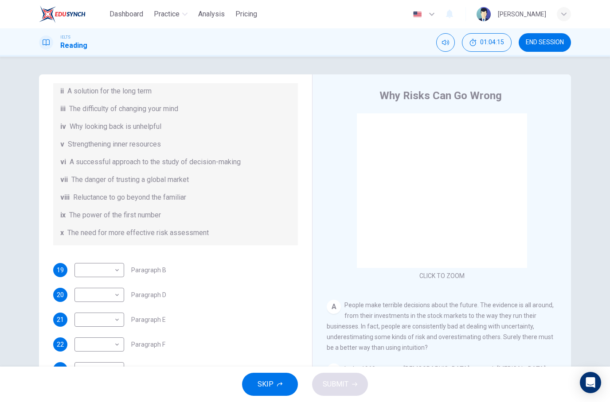
scroll to position [140, 0]
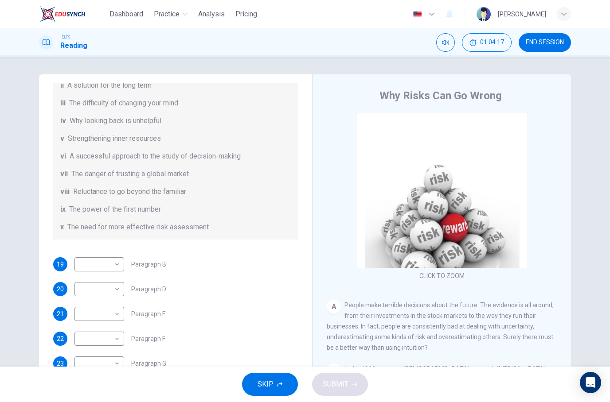
click at [90, 291] on body "Dashboard Practice Analysis Pricing English en ​ Ng Zhe Zhong IELTS Reading 01:…" at bounding box center [305, 201] width 610 height 402
click at [86, 257] on li "i" at bounding box center [99, 261] width 50 height 14
type input "i"
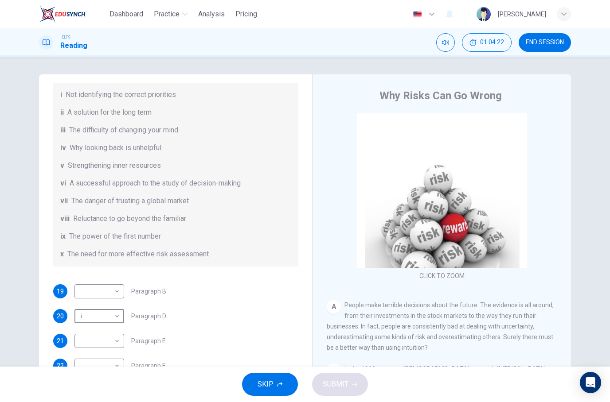
scroll to position [113, 0]
click at [92, 344] on body "Dashboard Practice Analysis Pricing English en ​ Ng Zhe Zhong IELTS Reading 01:…" at bounding box center [305, 201] width 610 height 402
click at [87, 293] on li "iii" at bounding box center [99, 289] width 50 height 14
type input "iii"
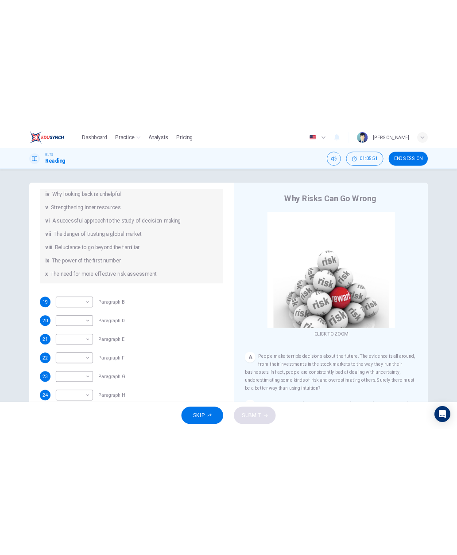
scroll to position [171, 0]
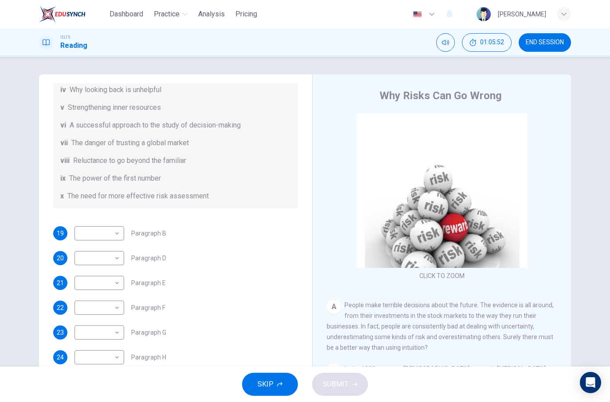
click at [92, 261] on body "Dashboard Practice Analysis Pricing English en ​ Ng Zhe Zhong IELTS Reading 01:…" at bounding box center [305, 201] width 610 height 402
click at [82, 261] on li "i" at bounding box center [99, 261] width 50 height 14
type input "i"
click at [88, 282] on body "Dashboard Practice Analysis Pricing English en ​ Ng Zhe Zhong IELTS Reading 01:…" at bounding box center [305, 201] width 610 height 402
click at [83, 283] on li "iii" at bounding box center [99, 289] width 50 height 14
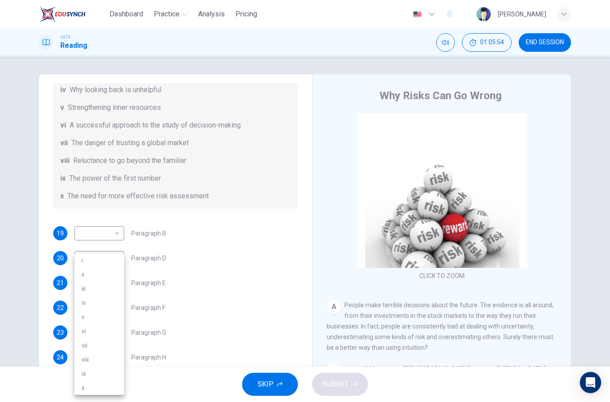
type input "iii"
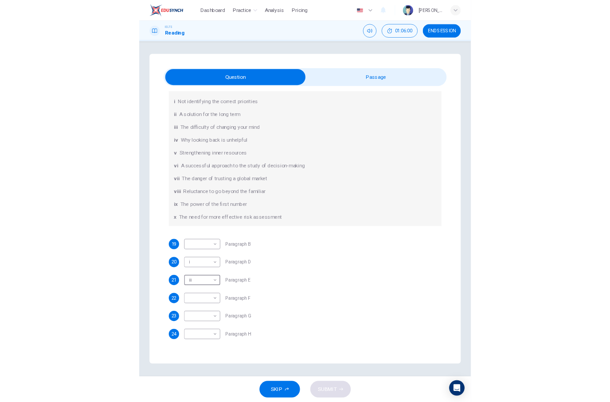
scroll to position [0, 0]
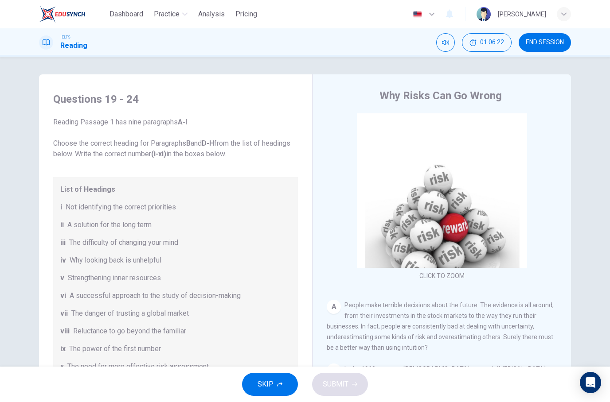
click at [96, 322] on body "Dashboard Practice Analysis Pricing English en ​ Ng Zhe Zhong IELTS Reading 01:…" at bounding box center [305, 201] width 610 height 402
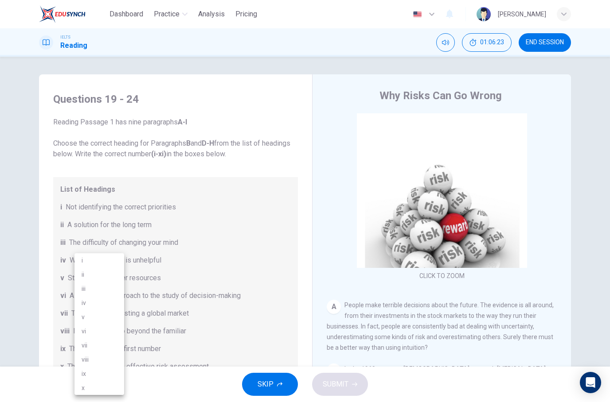
click at [87, 265] on li "i" at bounding box center [99, 261] width 50 height 14
type input "i"
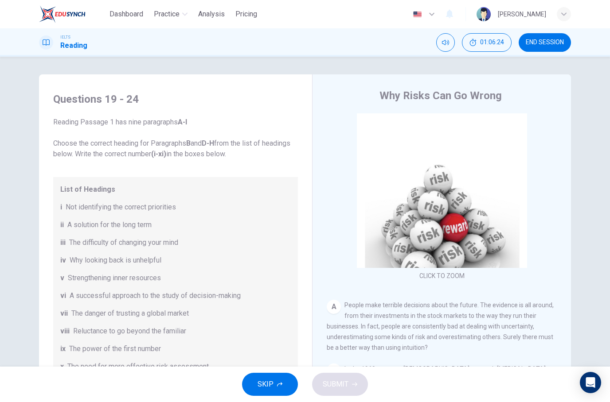
click at [86, 350] on body "Dashboard Practice Analysis Pricing English en ​ Ng Zhe Zhong IELTS Reading 01:…" at bounding box center [305, 201] width 610 height 402
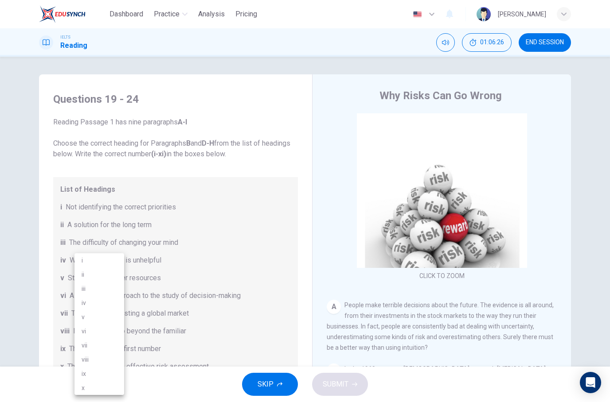
click at [87, 290] on li "iii" at bounding box center [99, 289] width 50 height 14
type input "iii"
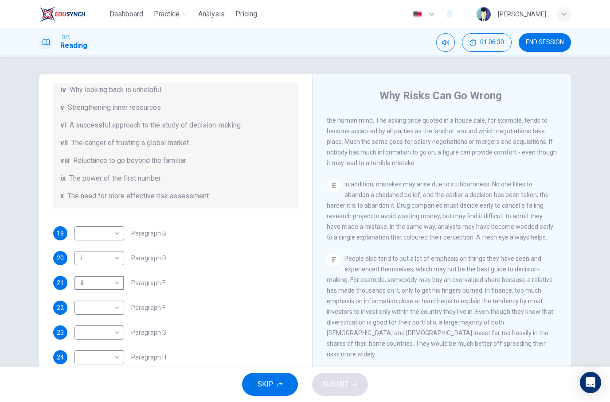
scroll to position [579, 0]
click at [575, 205] on div "Questions 19 - 24 Reading Passage 1 has nine paragraphs A-I Choose the correct …" at bounding box center [305, 228] width 560 height 308
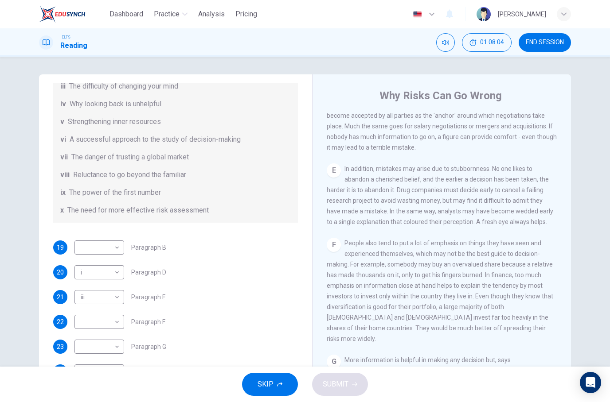
scroll to position [157, 0]
click at [589, 227] on div "Questions 19 - 24 Reading Passage 1 has nine paragraphs A-I Choose the correct …" at bounding box center [305, 212] width 610 height 310
click at [36, 179] on div "Questions 19 - 24 Reading Passage 1 has nine paragraphs A-I Choose the correct …" at bounding box center [305, 228] width 560 height 308
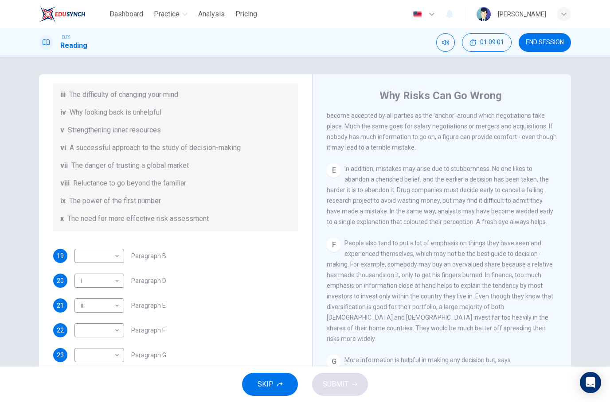
scroll to position [148, 0]
click at [98, 327] on body "Dashboard Practice Analysis Pricing English en ​ Ng Zhe Zhong IELTS Reading 01:…" at bounding box center [305, 201] width 610 height 402
click at [85, 319] on li "v" at bounding box center [99, 317] width 50 height 14
type input "v"
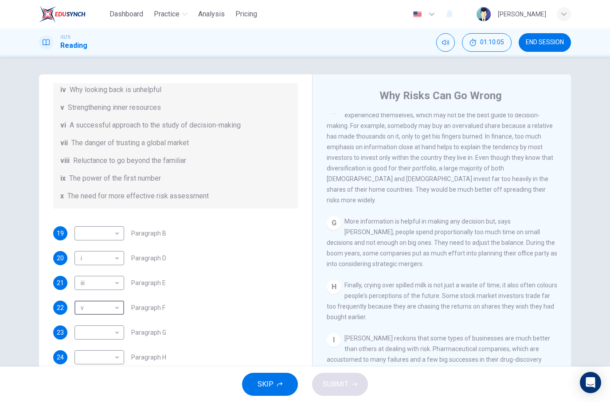
scroll to position [171, 0]
click at [86, 332] on body "Dashboard Practice Analysis Pricing English en ​ Ng Zhe Zhong IELTS Reading 01:…" at bounding box center [305, 201] width 610 height 402
click at [86, 327] on li "vi" at bounding box center [99, 331] width 50 height 14
type input "vi"
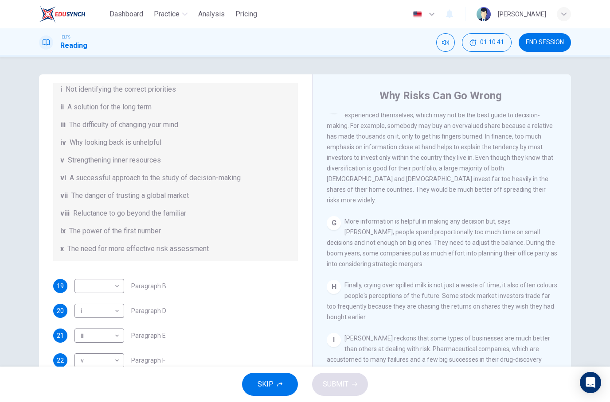
scroll to position [121, 0]
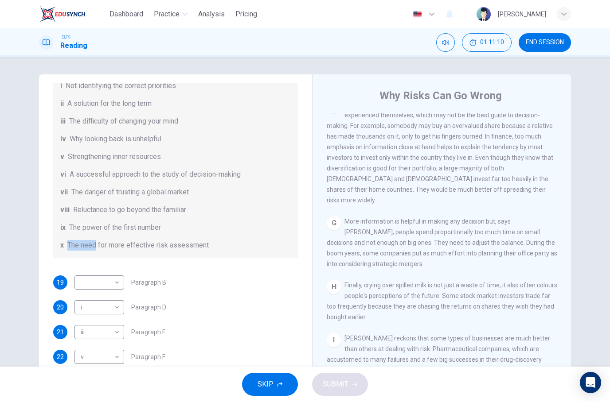
click at [43, 265] on div "Questions 19 - 24 Reading Passage 1 has nine paragraphs A-I Choose the correct …" at bounding box center [305, 228] width 532 height 308
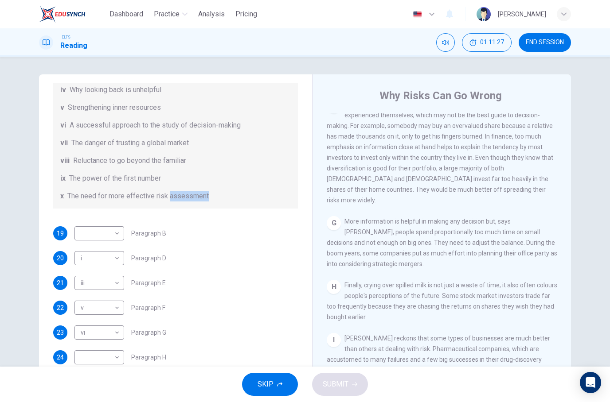
scroll to position [171, 0]
click at [27, 160] on div "Questions 19 - 24 Reading Passage 1 has nine paragraphs A-I Choose the correct …" at bounding box center [305, 228] width 560 height 308
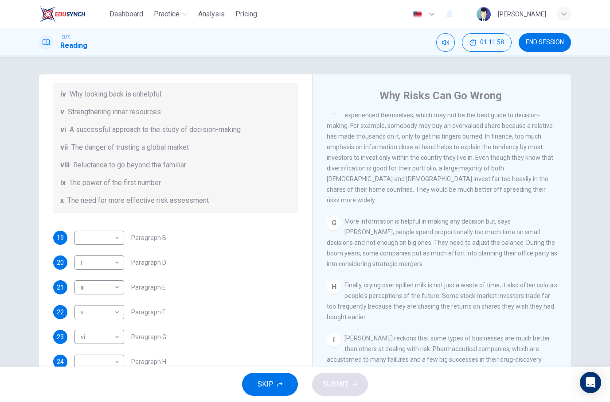
scroll to position [168, 0]
click at [88, 367] on body "Dashboard Practice Analysis Pricing English en ​ Ng Zhe Zhong IELTS Reading 01:…" at bounding box center [305, 201] width 610 height 402
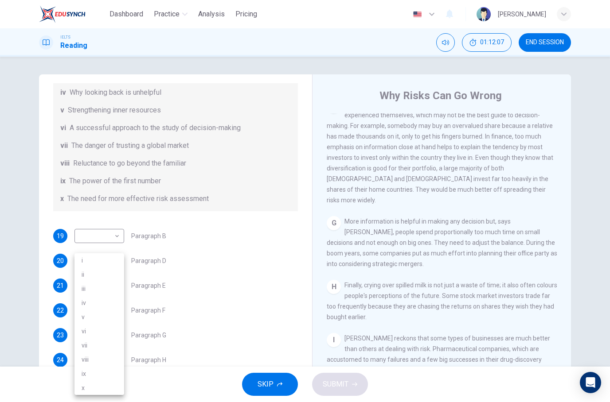
click at [89, 345] on li "vii" at bounding box center [99, 346] width 50 height 14
type input "vii"
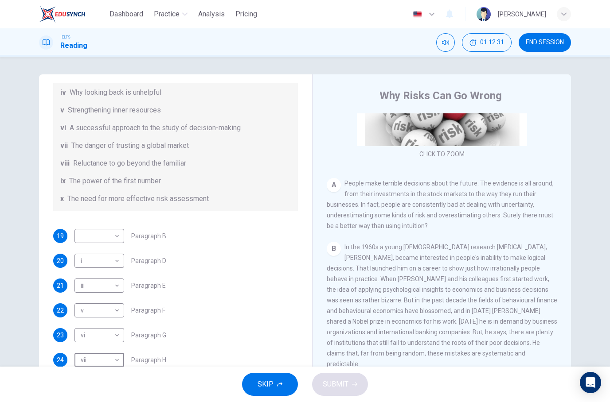
scroll to position [126, 0]
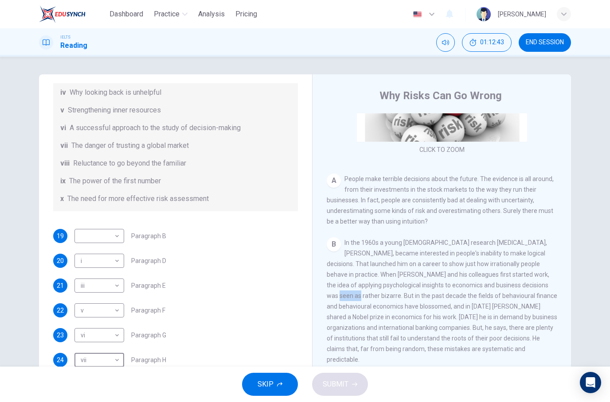
click at [595, 256] on div "Questions 19 - 24 Reading Passage 1 has nine paragraphs A-I Choose the correct …" at bounding box center [305, 212] width 610 height 310
click at [425, 358] on span "In the 1960s a young American research psychologist, Daniel Kahneman, became in…" at bounding box center [442, 301] width 230 height 124
click at [431, 360] on div "B In the 1960s a young American research psychologist, Daniel Kahneman, became …" at bounding box center [442, 302] width 230 height 128
click at [441, 360] on div "B In the 1960s a young American research psychologist, Daniel Kahneman, became …" at bounding box center [442, 302] width 230 height 128
click at [579, 285] on div "Questions 19 - 24 Reading Passage 1 has nine paragraphs A-I Choose the correct …" at bounding box center [305, 228] width 560 height 308
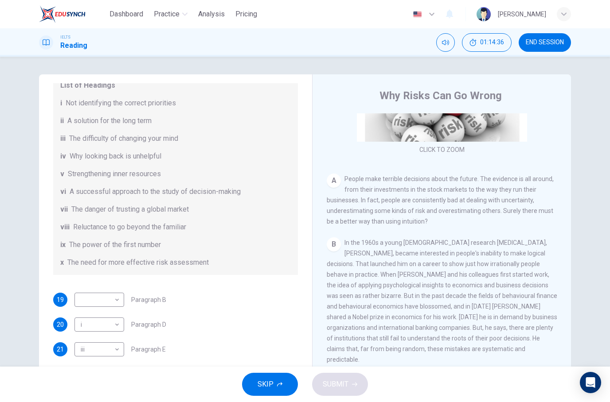
scroll to position [106, 0]
click at [92, 300] on body "Dashboard Practice Analysis Pricing English en ​ Ng Zhe Zhong IELTS Reading 01:…" at bounding box center [305, 201] width 610 height 402
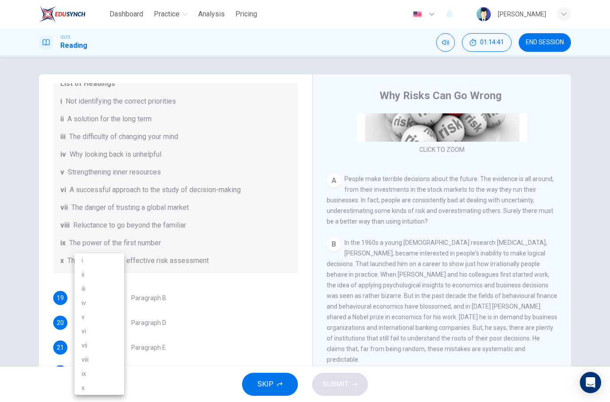
click at [84, 389] on li "x" at bounding box center [99, 388] width 50 height 14
type input "x"
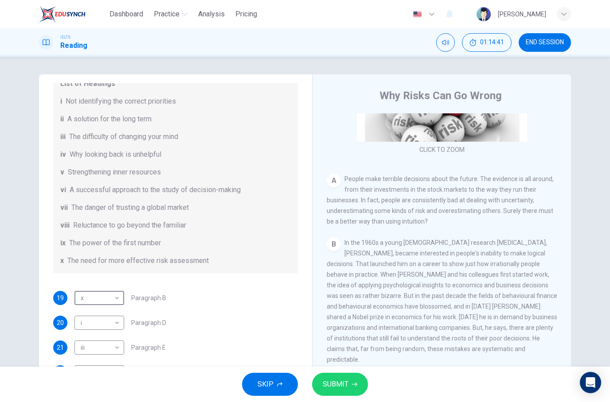
click at [356, 383] on icon "button" at bounding box center [354, 384] width 5 height 5
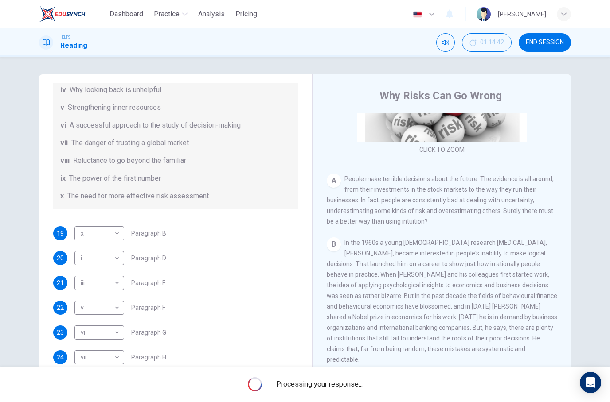
scroll to position [171, 0]
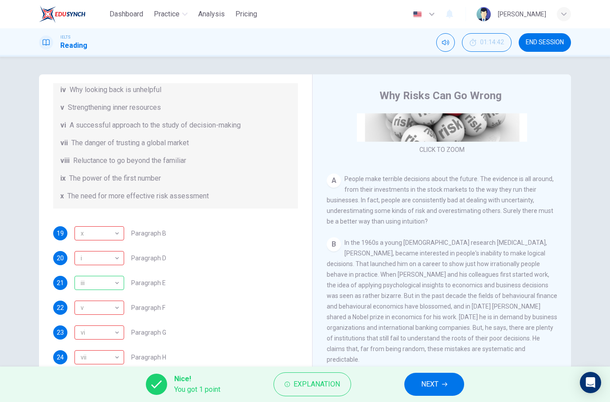
click at [83, 281] on div "iii" at bounding box center [97, 283] width 47 height 25
click at [575, 250] on div "Questions 19 - 24 Reading Passage 1 has nine paragraphs A-I Choose the correct …" at bounding box center [305, 228] width 560 height 308
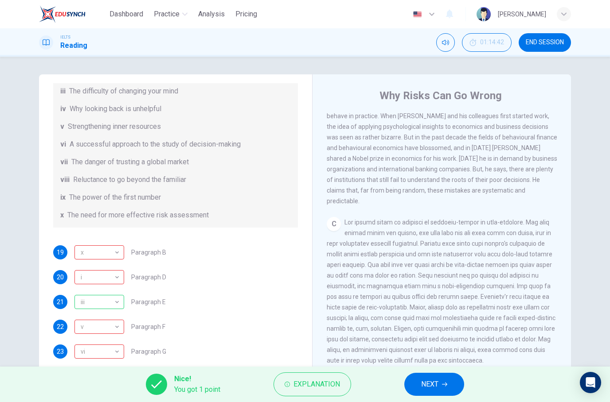
scroll to position [161, 0]
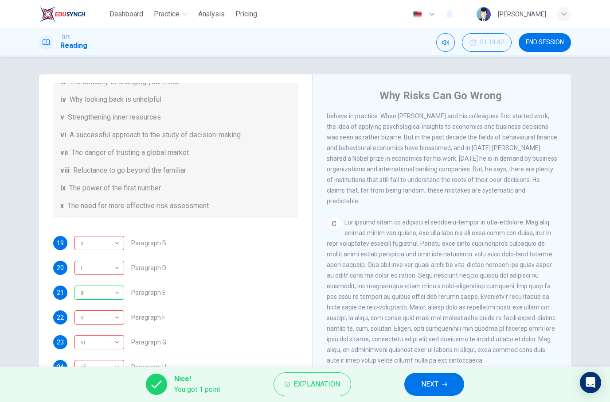
click at [79, 245] on div "x" at bounding box center [97, 243] width 47 height 25
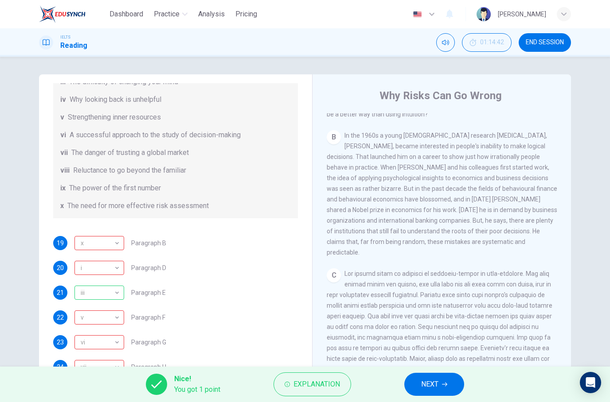
scroll to position [232, 0]
click at [93, 273] on div "i" at bounding box center [97, 268] width 47 height 25
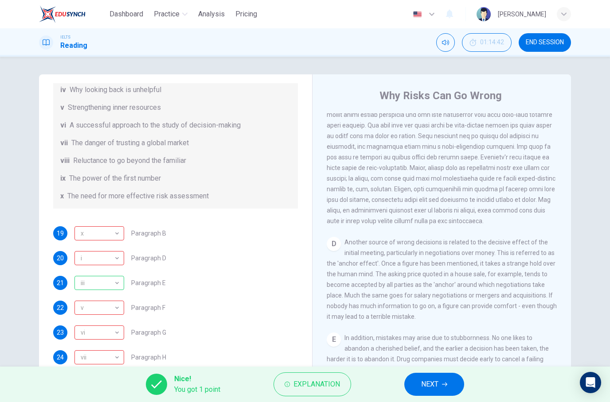
scroll to position [171, 0]
click at [86, 306] on div "v" at bounding box center [97, 308] width 47 height 25
click at [65, 304] on div "22" at bounding box center [60, 308] width 14 height 14
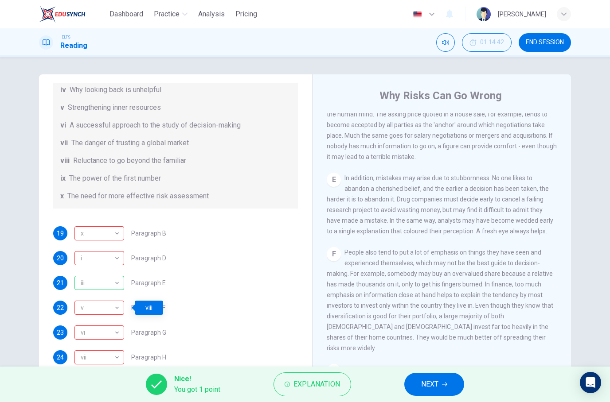
scroll to position [586, 0]
click at [83, 164] on span "Reluctance to go beyond the familiar" at bounding box center [129, 161] width 113 height 11
click at [110, 189] on div "List of Headings i Not identifying the correct priorities ii A solution for the…" at bounding box center [175, 108] width 245 height 202
click at [129, 271] on div "19 x x ​ Paragraph B 20 i i ​ Paragraph D 21 iii iii ​ Paragraph E 22 v v ​ Par…" at bounding box center [175, 295] width 245 height 138
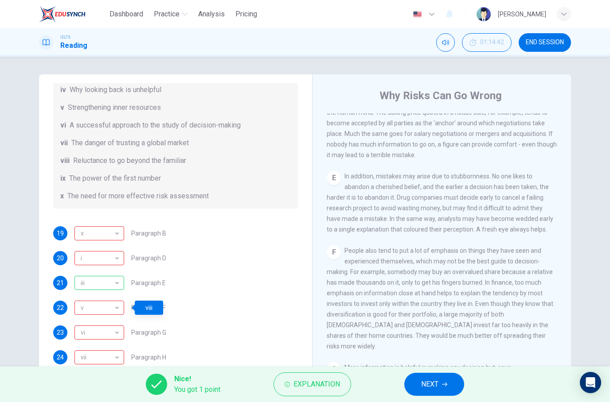
click at [88, 307] on div "v" at bounding box center [97, 308] width 47 height 25
click at [580, 254] on div "Questions 19 - 24 Reading Passage 1 has nine paragraphs A-I Choose the correct …" at bounding box center [305, 228] width 560 height 308
click at [576, 257] on div "Questions 19 - 24 Reading Passage 1 has nine paragraphs A-I Choose the correct …" at bounding box center [305, 228] width 560 height 308
click at [86, 349] on div "vii" at bounding box center [97, 357] width 47 height 25
click at [84, 327] on div "vi" at bounding box center [97, 332] width 47 height 25
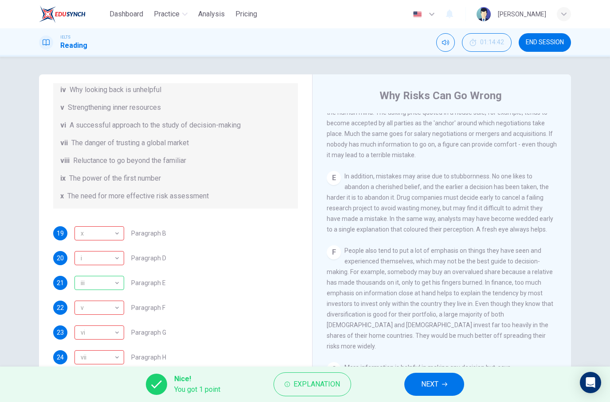
scroll to position [171, 0]
click at [88, 329] on div "vi" at bounding box center [97, 332] width 47 height 25
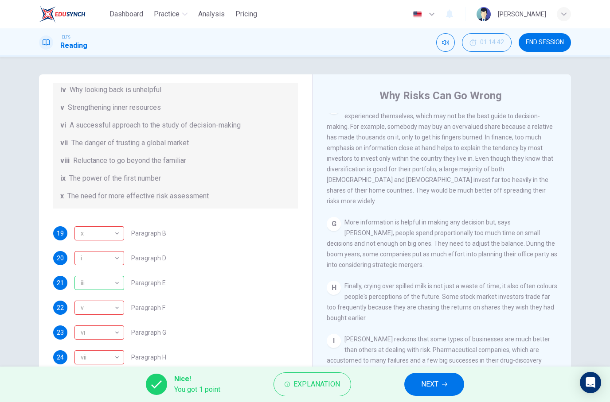
click at [86, 354] on div "vii" at bounding box center [97, 357] width 47 height 25
